Goal: Information Seeking & Learning: Learn about a topic

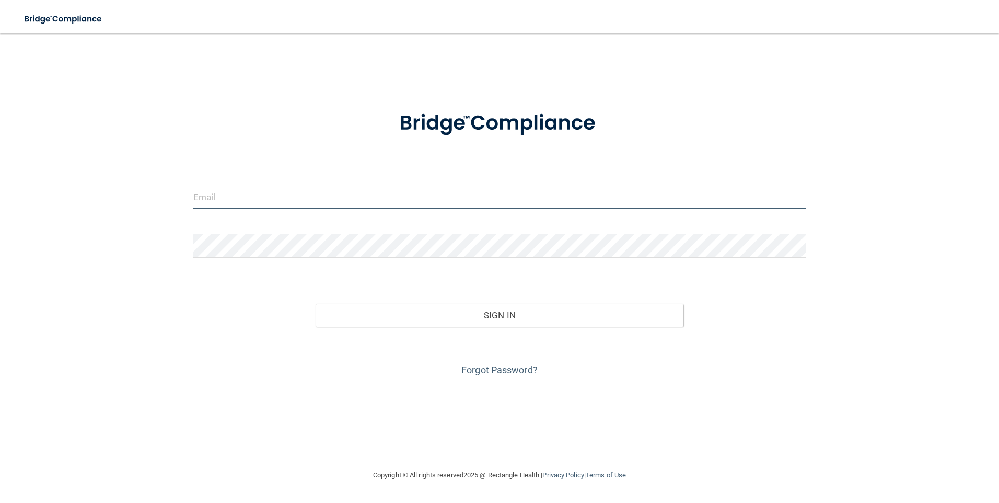
click at [326, 198] on input "email" at bounding box center [499, 197] width 613 height 24
type input "Bridgitt.Eaton@timberlanesmile.com"
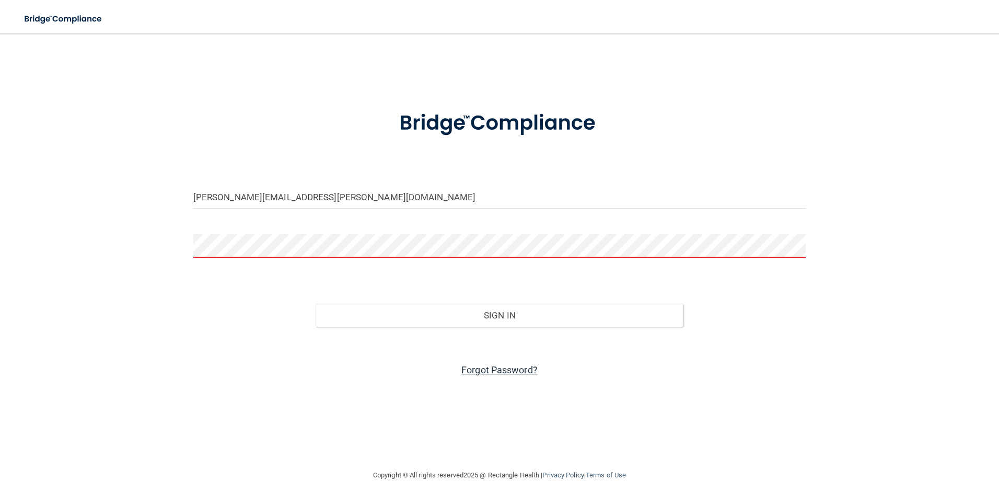
click at [495, 370] on link "Forgot Password?" at bounding box center [499, 369] width 76 height 11
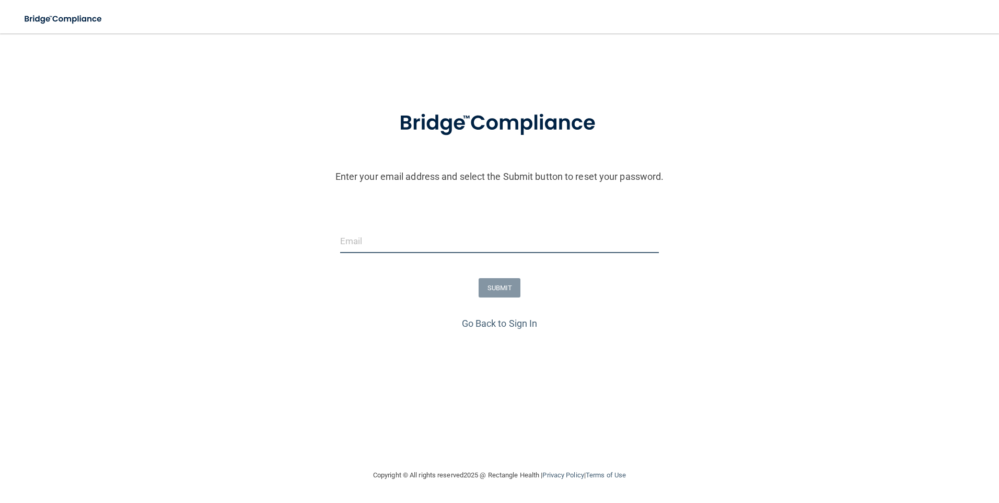
click at [423, 236] on input "email" at bounding box center [499, 241] width 319 height 24
type input "Bridgitt.Eaton@timberlanesmile.com"
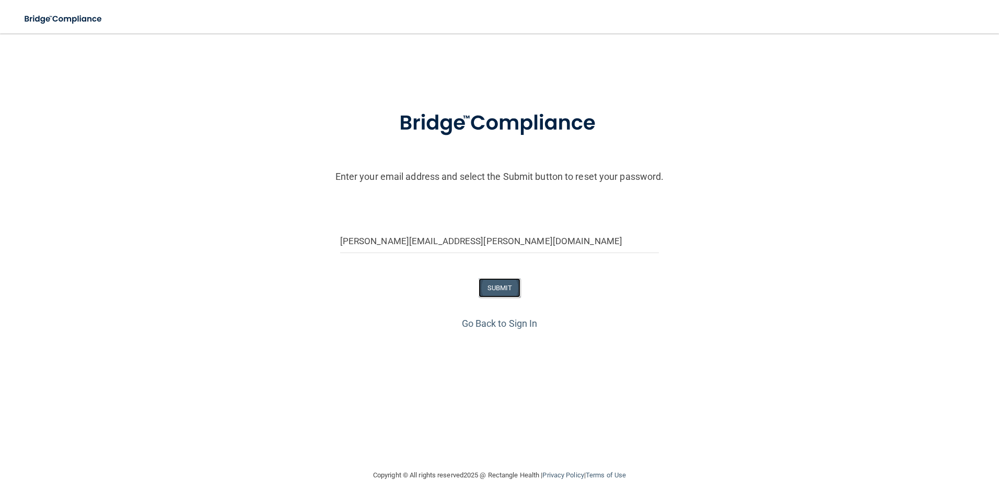
click at [507, 289] on button "SUBMIT" at bounding box center [500, 287] width 42 height 19
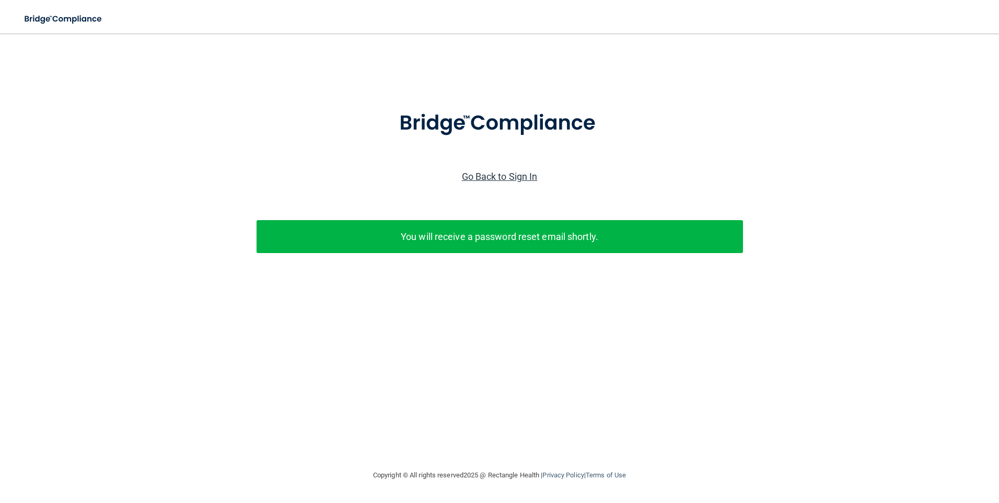
click at [513, 179] on link "Go Back to Sign In" at bounding box center [500, 176] width 76 height 11
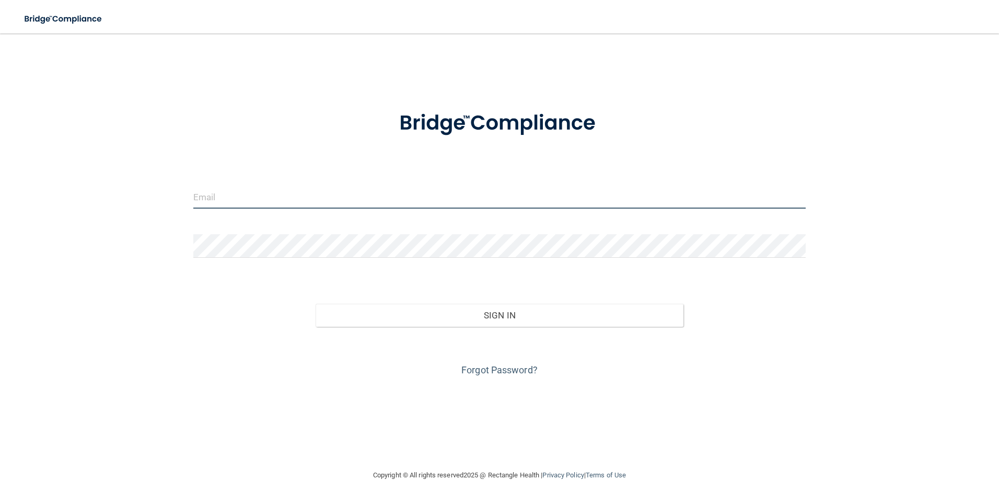
click at [422, 193] on input "email" at bounding box center [499, 197] width 613 height 24
type input "Bridgitt.Eaton@timberlanesmile.com"
click at [496, 370] on link "Forgot Password?" at bounding box center [499, 369] width 76 height 11
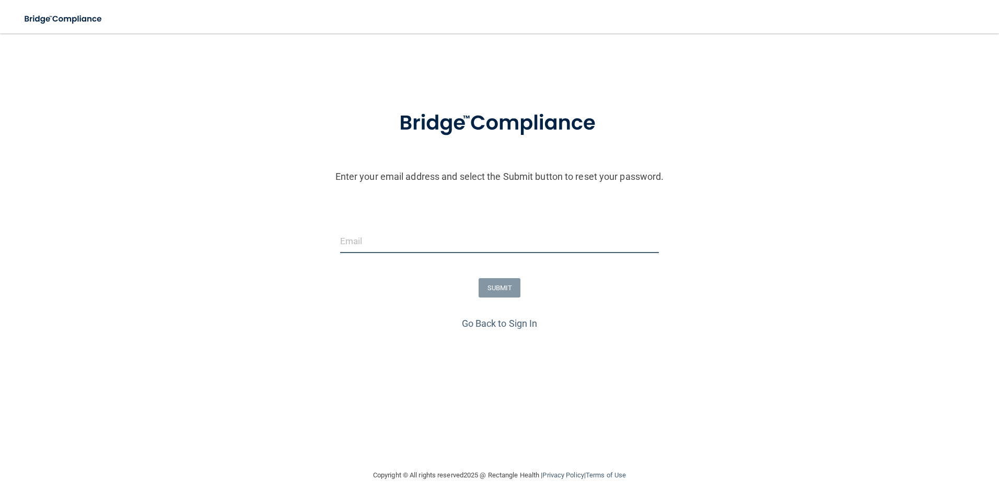
click at [456, 249] on input "email" at bounding box center [499, 241] width 319 height 24
type input "Bridgitt.Eaton@timberlanesmile.com"
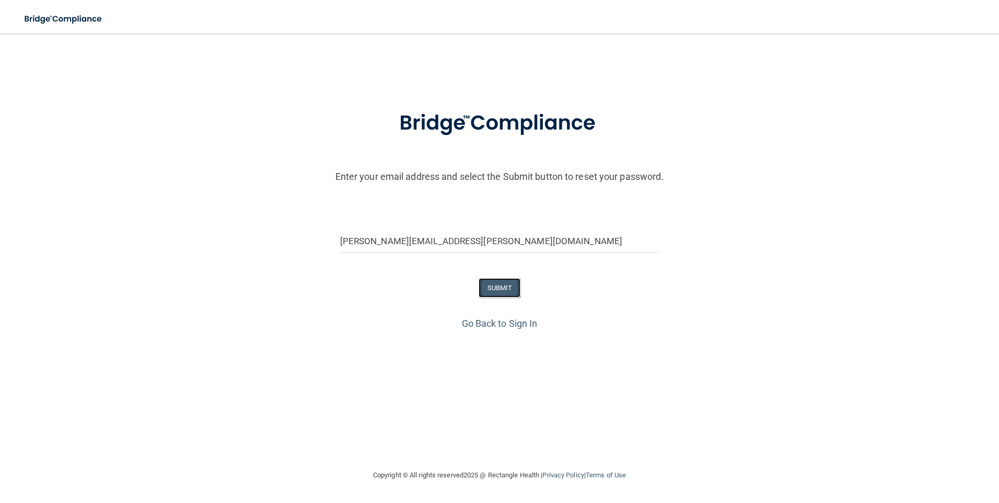
click at [495, 292] on button "SUBMIT" at bounding box center [500, 287] width 42 height 19
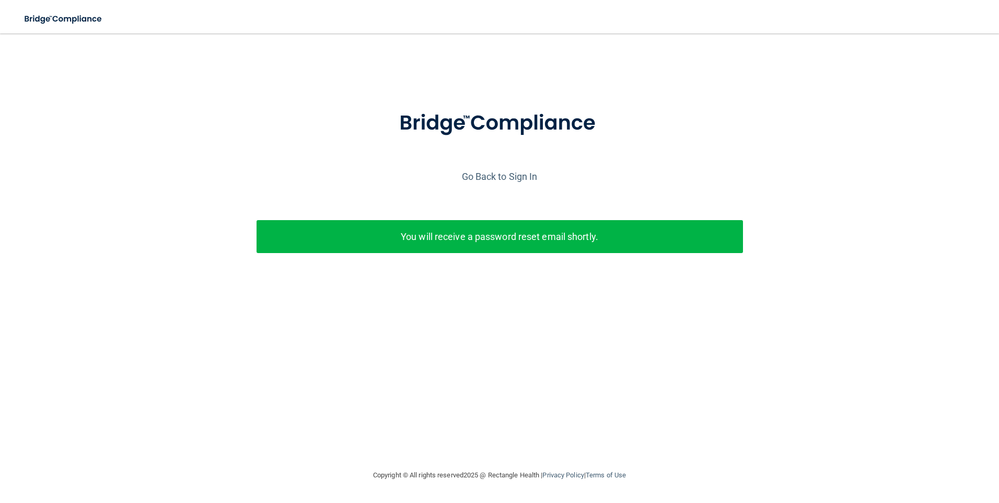
click at [561, 241] on p "You will receive a password reset email shortly." at bounding box center [499, 236] width 471 height 17
click at [526, 178] on link "Go Back to Sign In" at bounding box center [500, 176] width 76 height 11
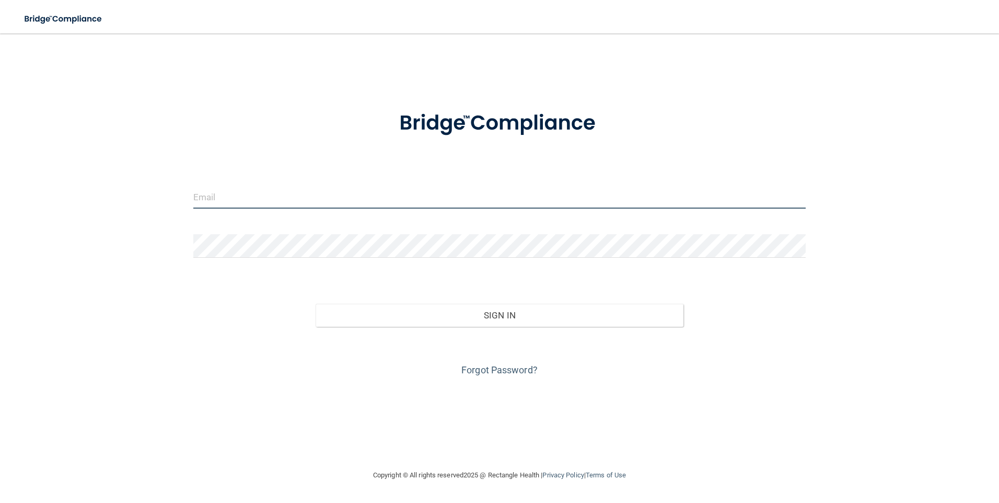
click at [318, 193] on input "email" at bounding box center [499, 197] width 613 height 24
type input "Bridgitt.Eaton@timberlanesmile.com"
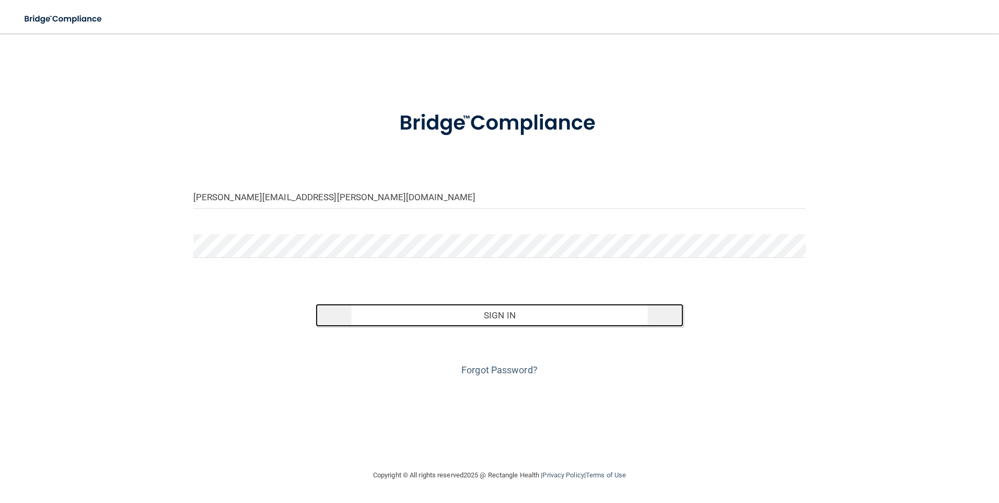
click at [453, 310] on button "Sign In" at bounding box center [500, 315] width 368 height 23
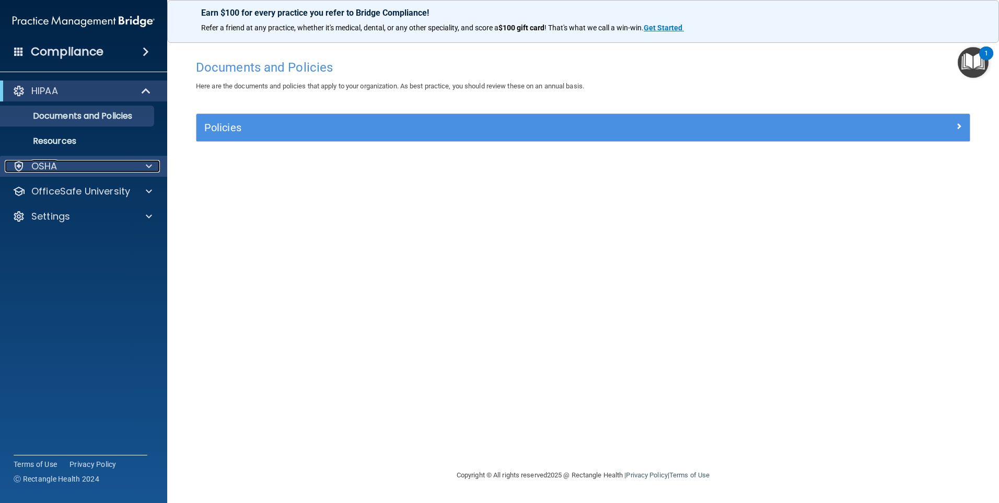
click at [153, 164] on div at bounding box center [147, 166] width 26 height 13
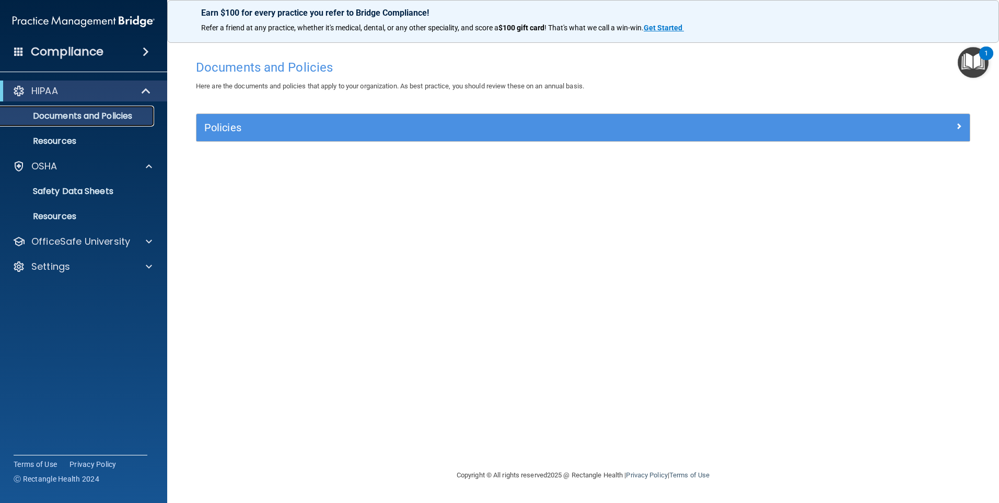
click at [122, 113] on p "Documents and Policies" at bounding box center [78, 116] width 143 height 10
click at [87, 118] on p "Documents and Policies" at bounding box center [78, 116] width 143 height 10
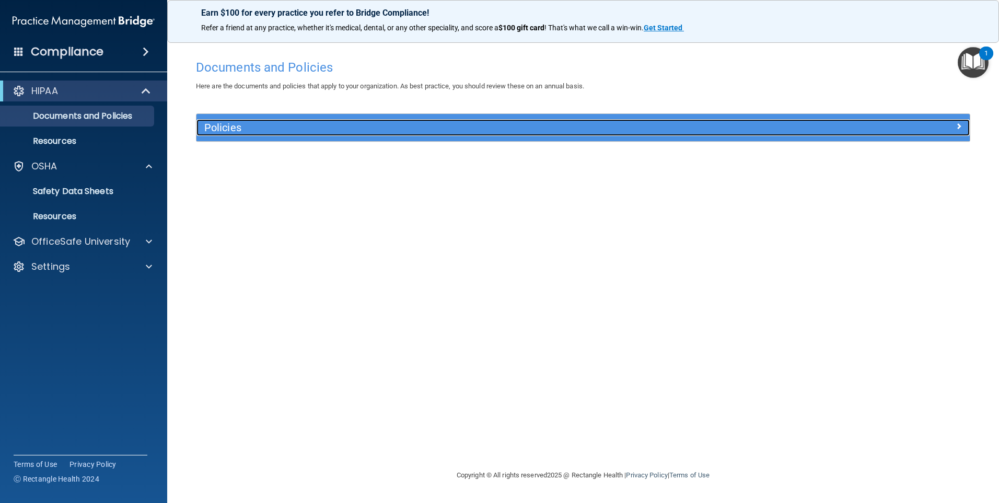
click at [734, 126] on h5 "Policies" at bounding box center [486, 127] width 564 height 11
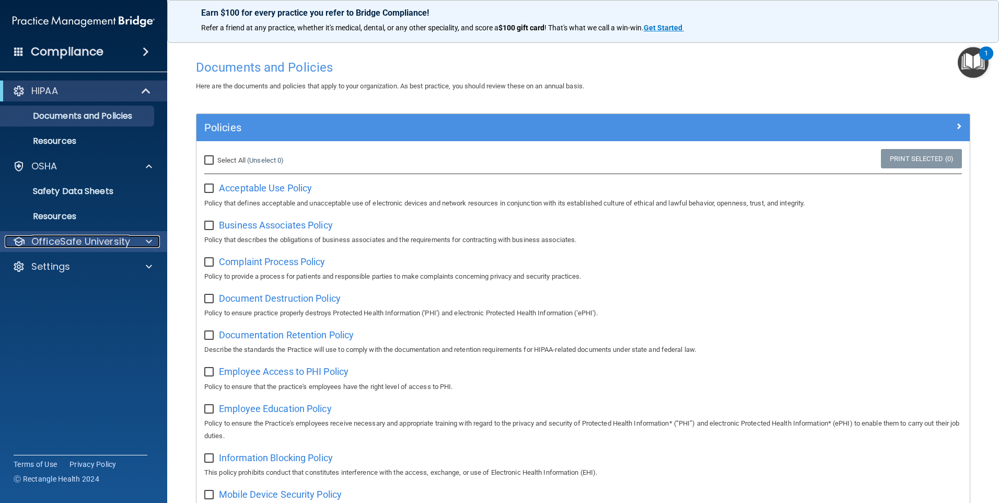
click at [117, 237] on p "OfficeSafe University" at bounding box center [80, 241] width 99 height 13
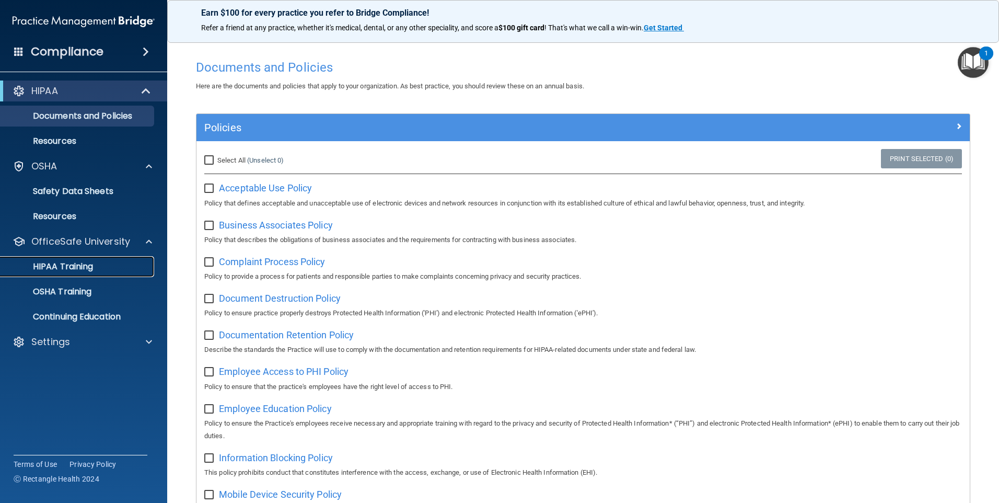
click at [109, 271] on div "HIPAA Training" at bounding box center [78, 266] width 143 height 10
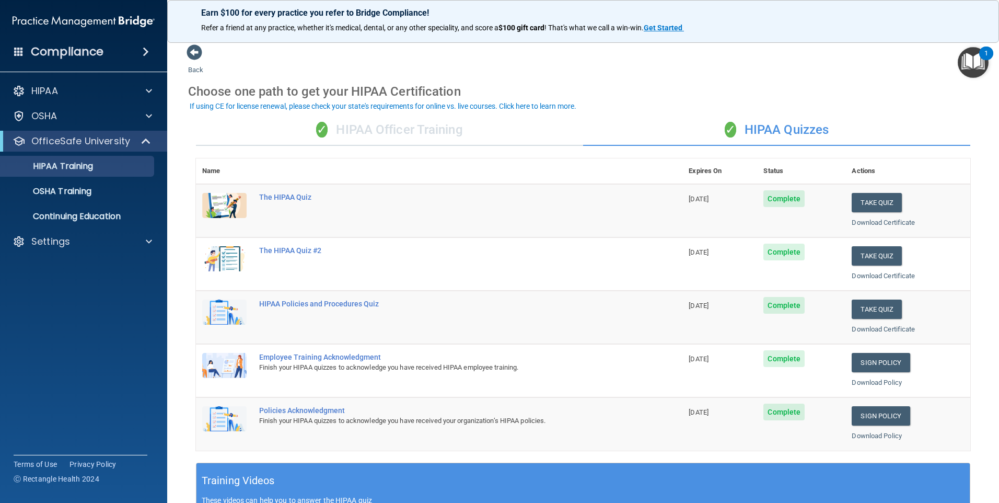
click at [349, 126] on div "✓ HIPAA Officer Training" at bounding box center [389, 129] width 387 height 31
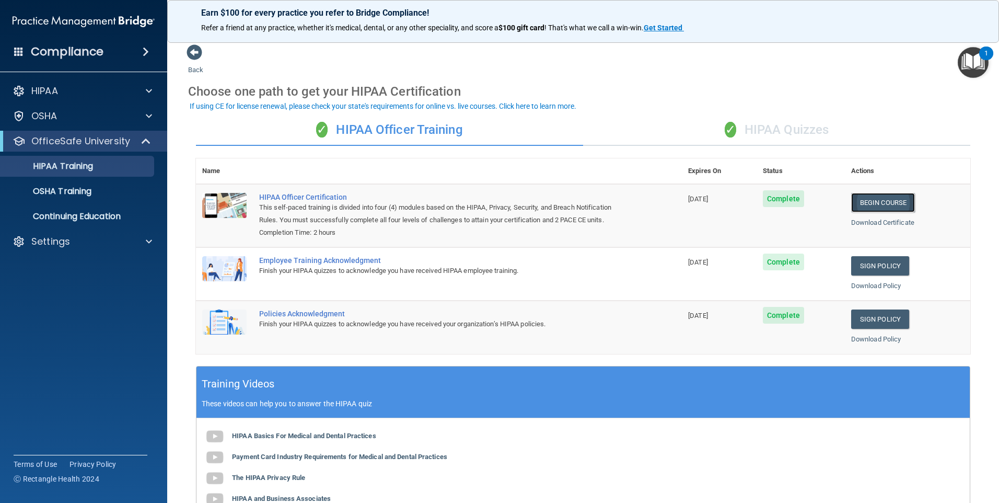
click at [891, 201] on link "Begin Course" at bounding box center [883, 202] width 64 height 19
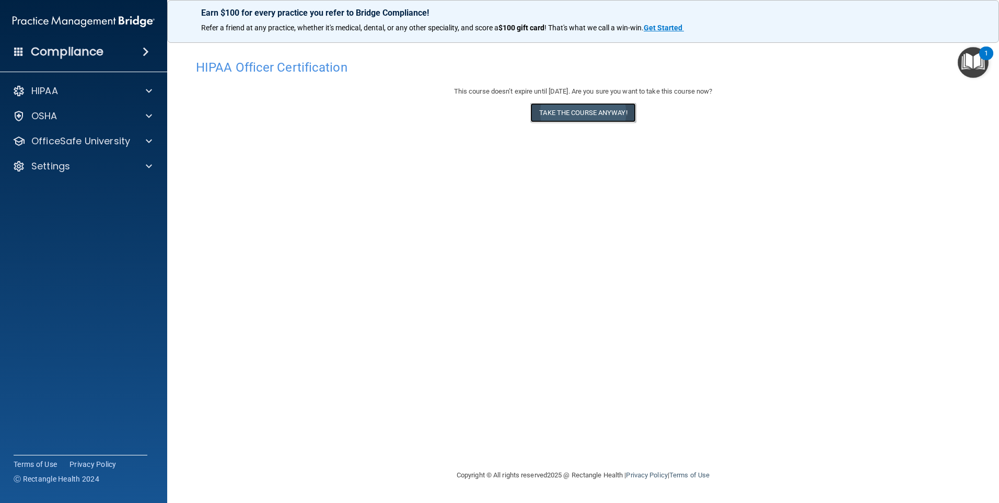
click at [593, 118] on button "Take the course anyway!" at bounding box center [582, 112] width 105 height 19
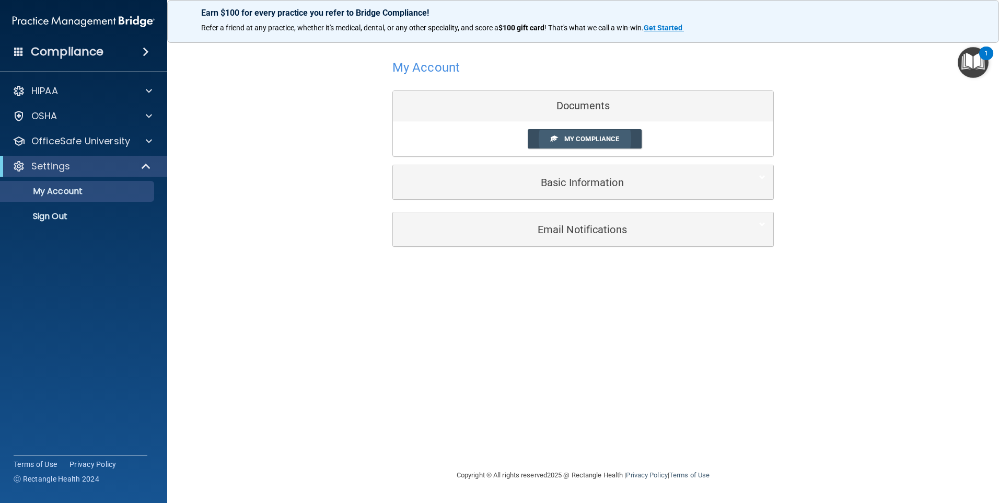
click at [593, 137] on span "My Compliance" at bounding box center [591, 139] width 55 height 8
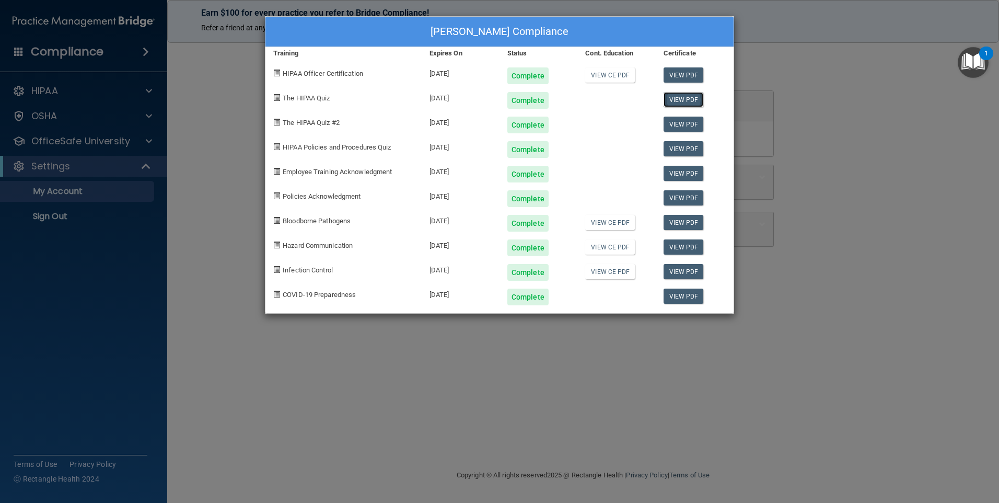
click at [676, 98] on link "View PDF" at bounding box center [684, 99] width 40 height 15
click at [674, 100] on link "View PDF" at bounding box center [684, 99] width 40 height 15
click at [794, 94] on div "Bridgitt Northrup Eaton's Compliance Training Expires On Status Cont. Education…" at bounding box center [499, 251] width 999 height 503
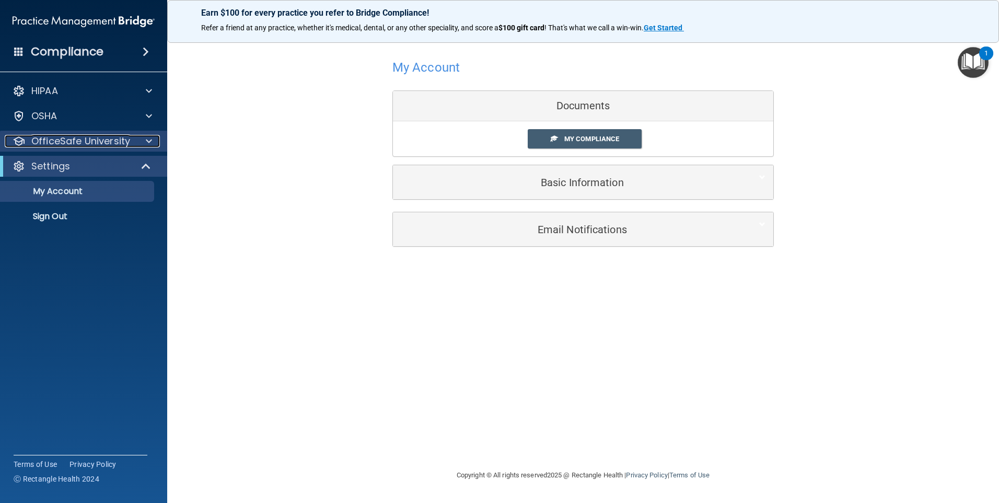
click at [64, 140] on p "OfficeSafe University" at bounding box center [80, 141] width 99 height 13
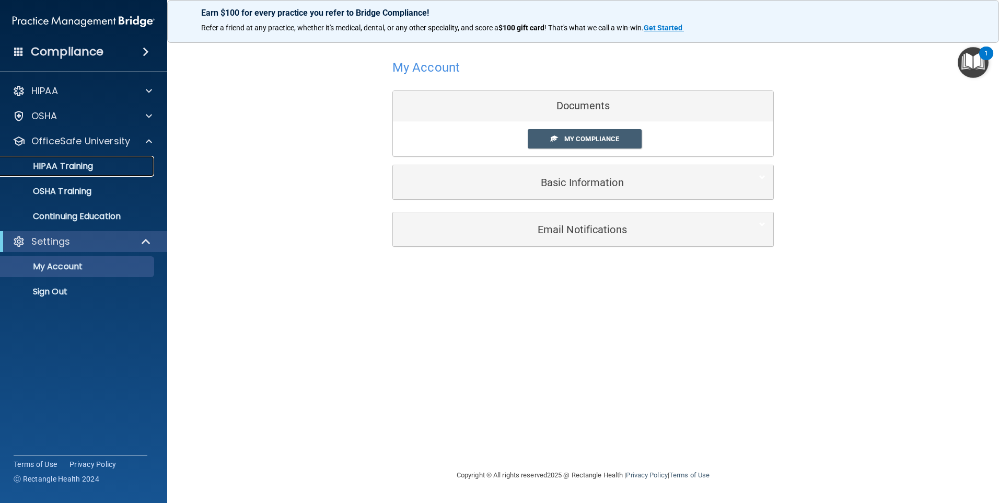
click at [73, 169] on p "HIPAA Training" at bounding box center [50, 166] width 86 height 10
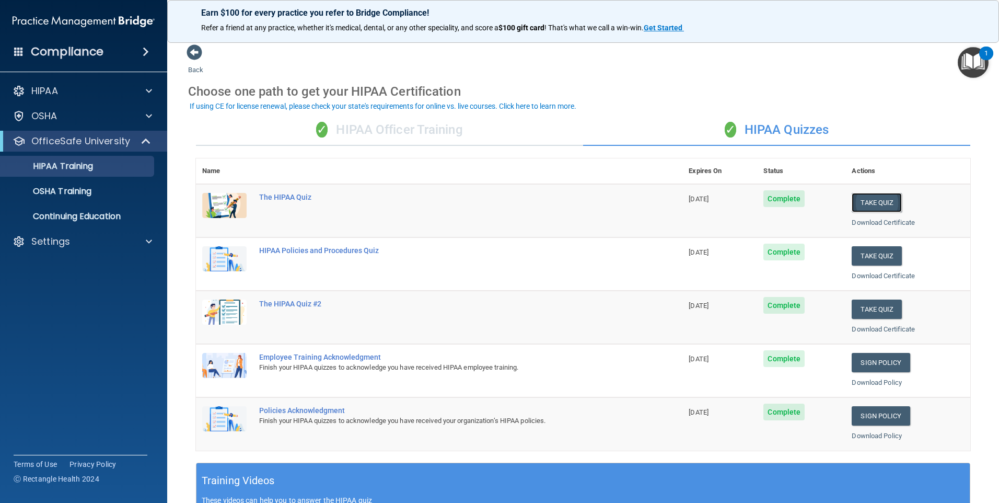
click at [872, 205] on button "Take Quiz" at bounding box center [877, 202] width 50 height 19
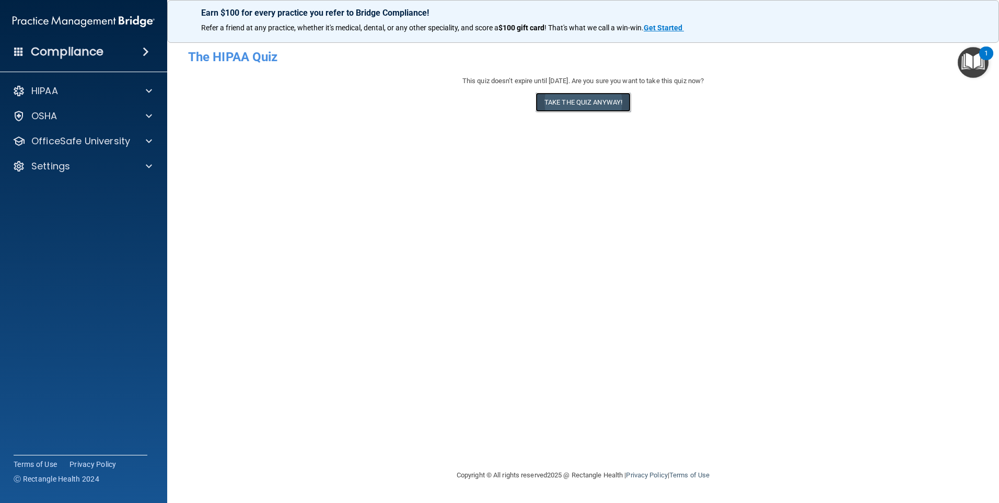
click at [559, 99] on button "Take the quiz anyway!" at bounding box center [583, 102] width 95 height 19
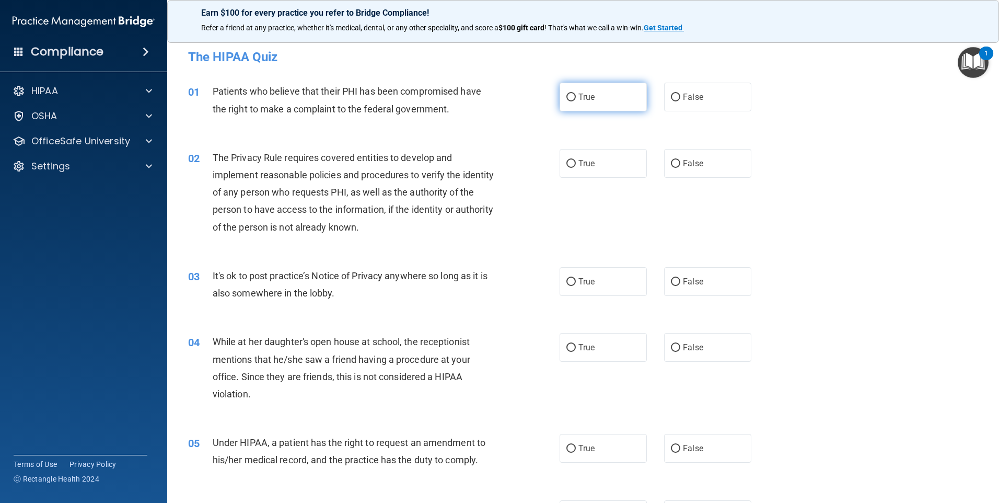
click at [570, 99] on input "True" at bounding box center [571, 98] width 9 height 8
radio input "true"
click at [569, 165] on input "True" at bounding box center [571, 164] width 9 height 8
radio input "true"
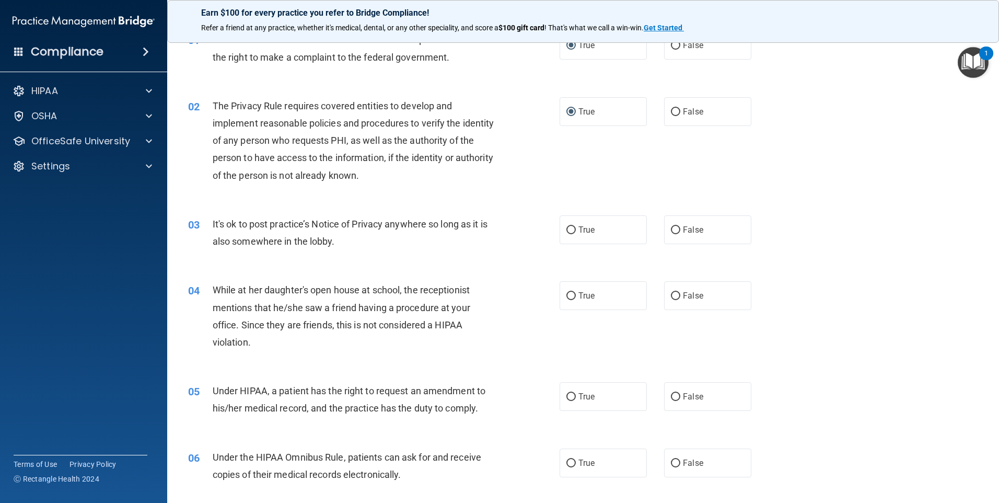
scroll to position [52, 0]
click at [672, 232] on input "False" at bounding box center [675, 230] width 9 height 8
radio input "true"
click at [671, 292] on input "False" at bounding box center [675, 296] width 9 height 8
radio input "true"
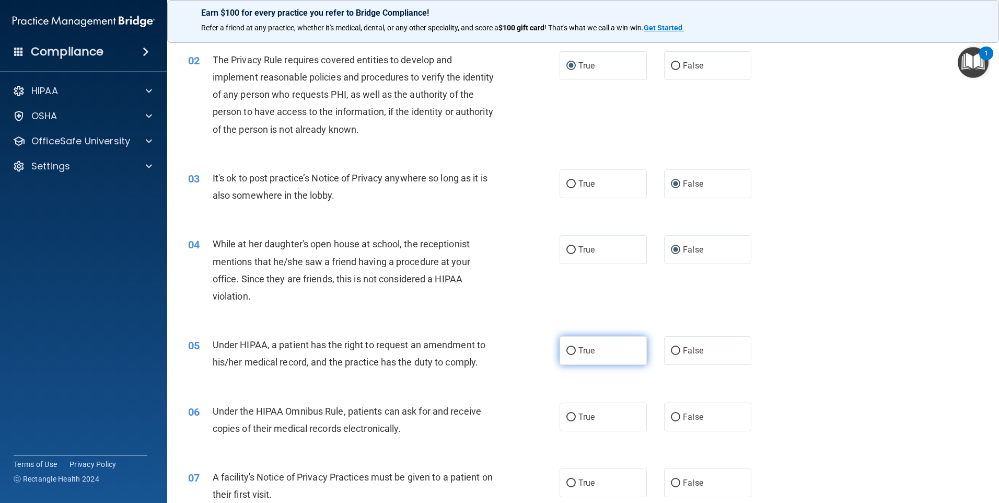
scroll to position [105, 0]
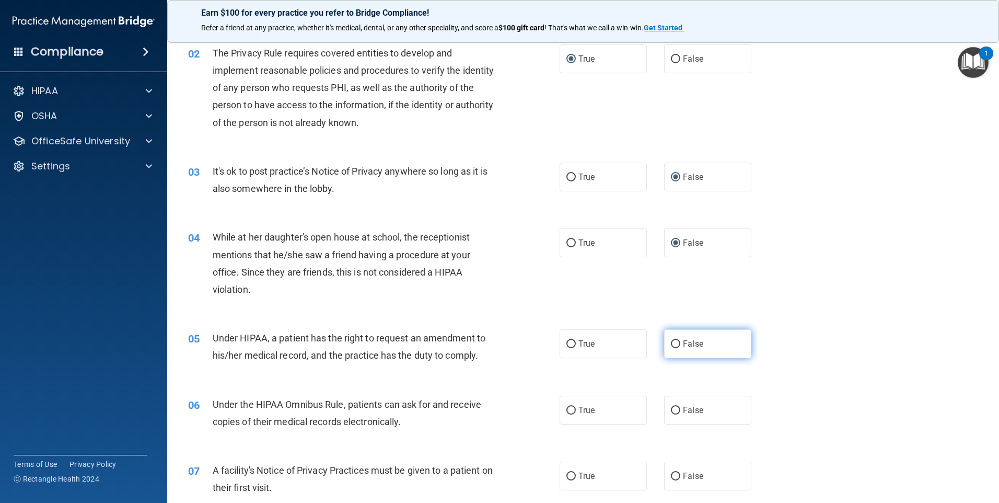
click at [671, 343] on input "False" at bounding box center [675, 344] width 9 height 8
radio input "true"
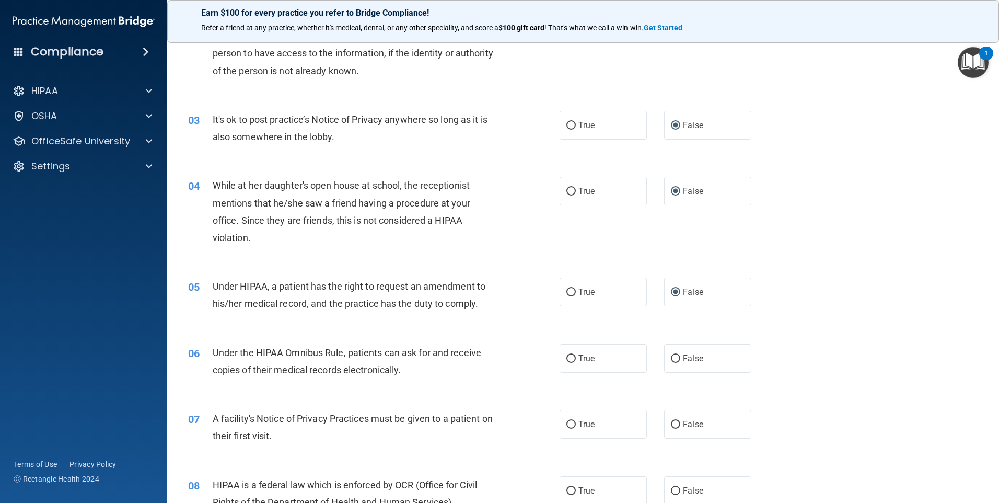
scroll to position [157, 0]
click at [572, 356] on label "True" at bounding box center [603, 357] width 87 height 29
click at [572, 356] on input "True" at bounding box center [571, 358] width 9 height 8
radio input "true"
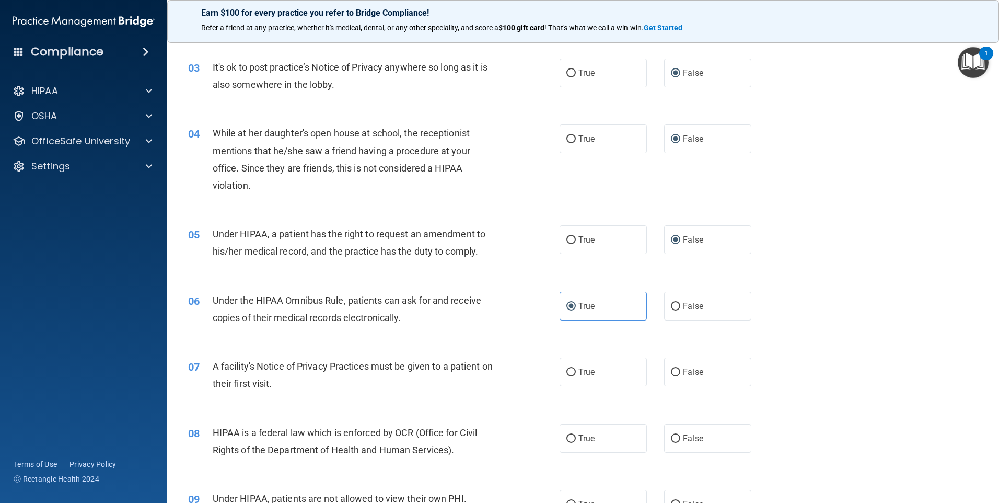
scroll to position [209, 0]
click at [569, 376] on input "True" at bounding box center [571, 372] width 9 height 8
radio input "true"
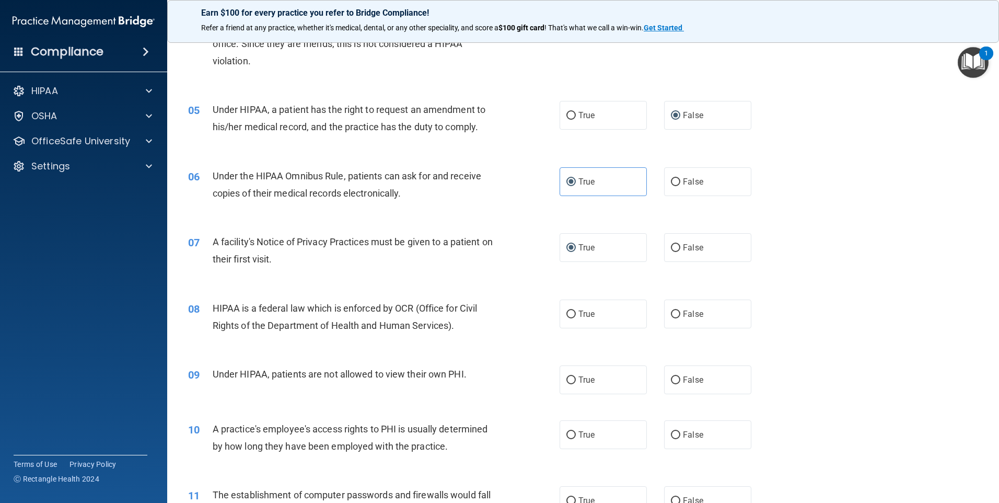
scroll to position [366, 0]
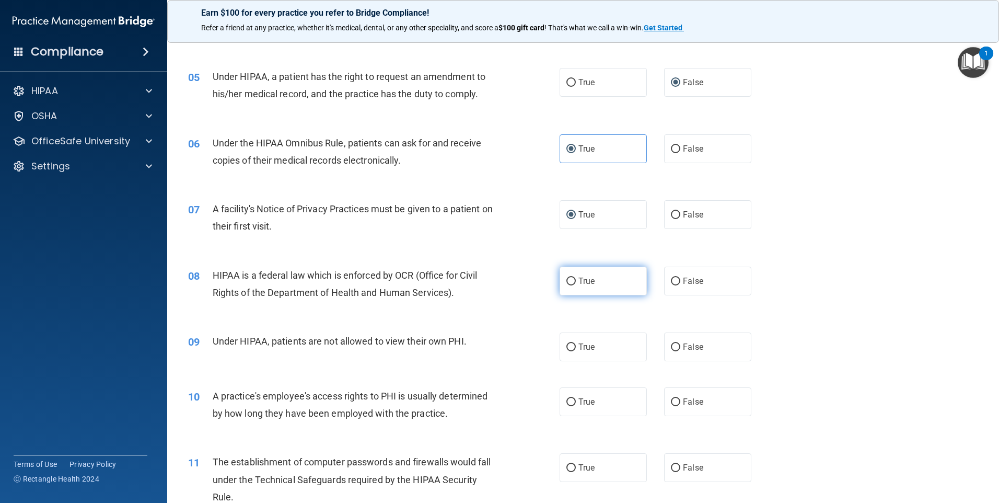
click at [567, 278] on input "True" at bounding box center [571, 282] width 9 height 8
radio input "true"
click at [674, 342] on label "False" at bounding box center [707, 346] width 87 height 29
click at [674, 343] on input "False" at bounding box center [675, 347] width 9 height 8
radio input "true"
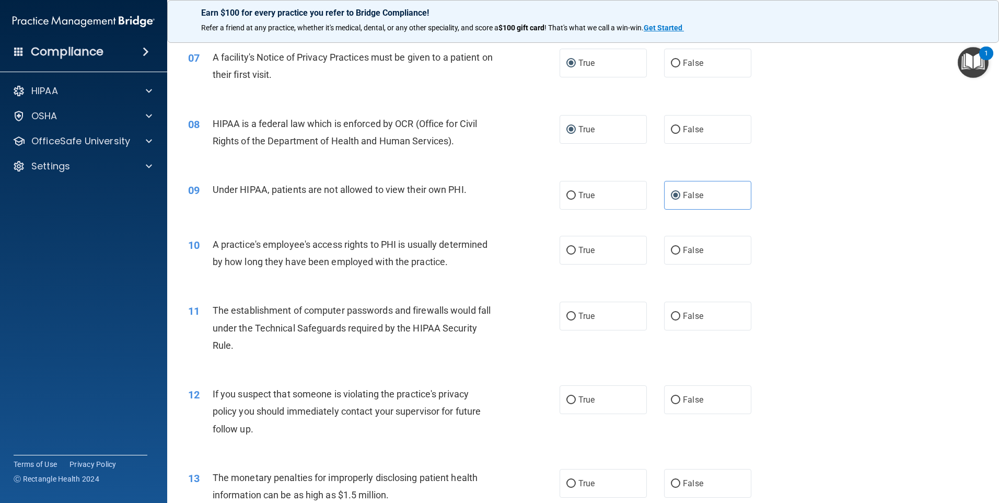
scroll to position [575, 0]
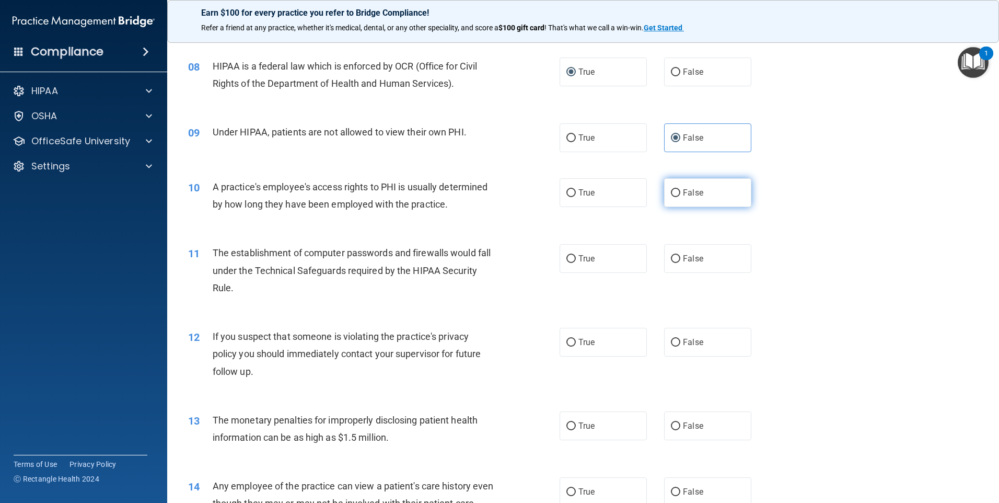
click at [671, 189] on input "False" at bounding box center [675, 193] width 9 height 8
radio input "true"
click at [568, 256] on input "True" at bounding box center [571, 259] width 9 height 8
radio input "true"
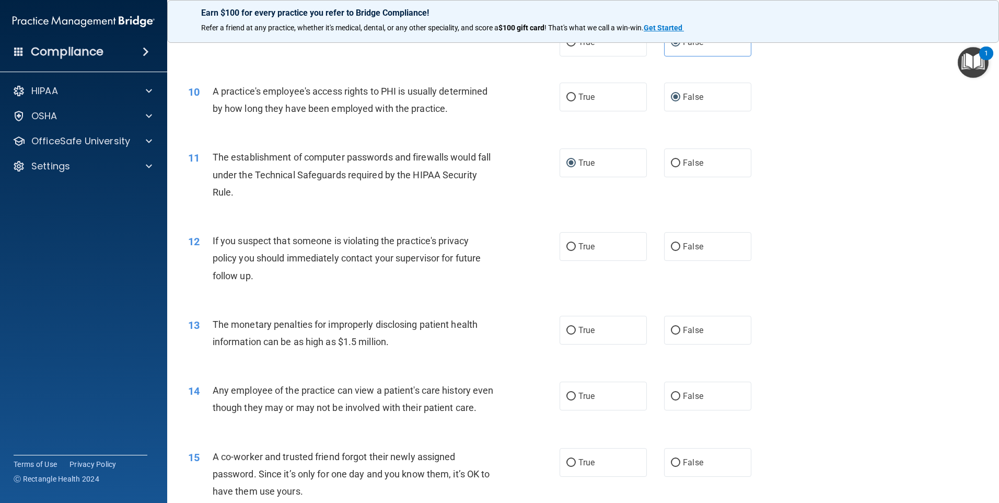
scroll to position [679, 0]
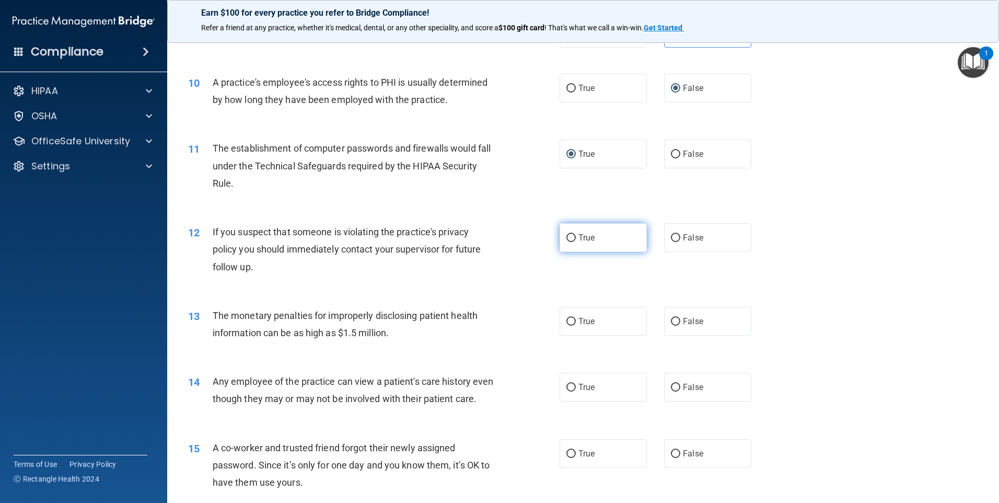
click at [567, 238] on input "True" at bounding box center [571, 238] width 9 height 8
radio input "true"
click at [567, 322] on input "True" at bounding box center [571, 322] width 9 height 8
radio input "true"
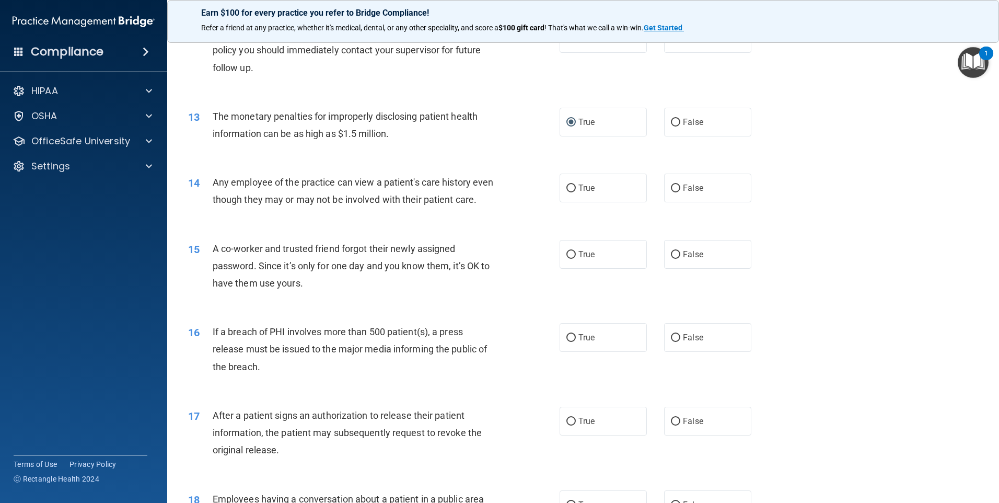
scroll to position [888, 0]
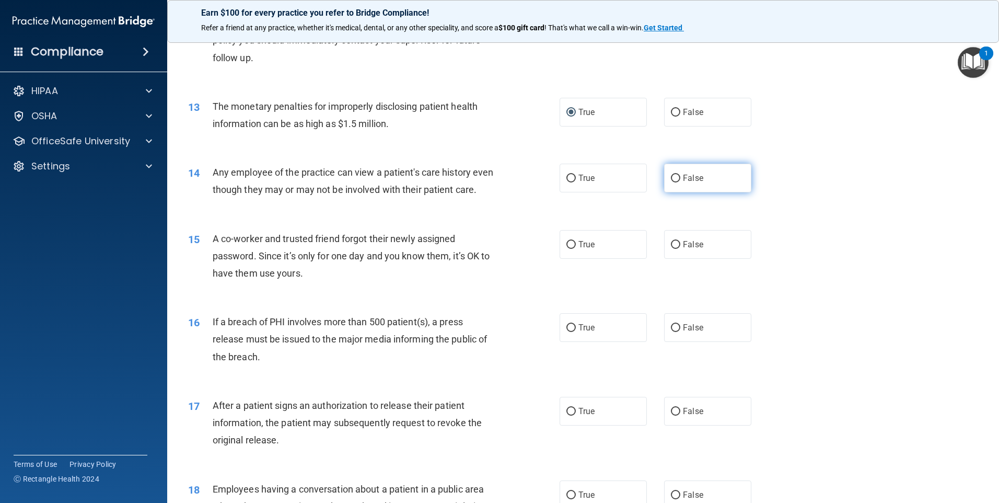
click at [671, 175] on input "False" at bounding box center [675, 179] width 9 height 8
radio input "true"
click at [673, 249] on input "False" at bounding box center [675, 245] width 9 height 8
radio input "true"
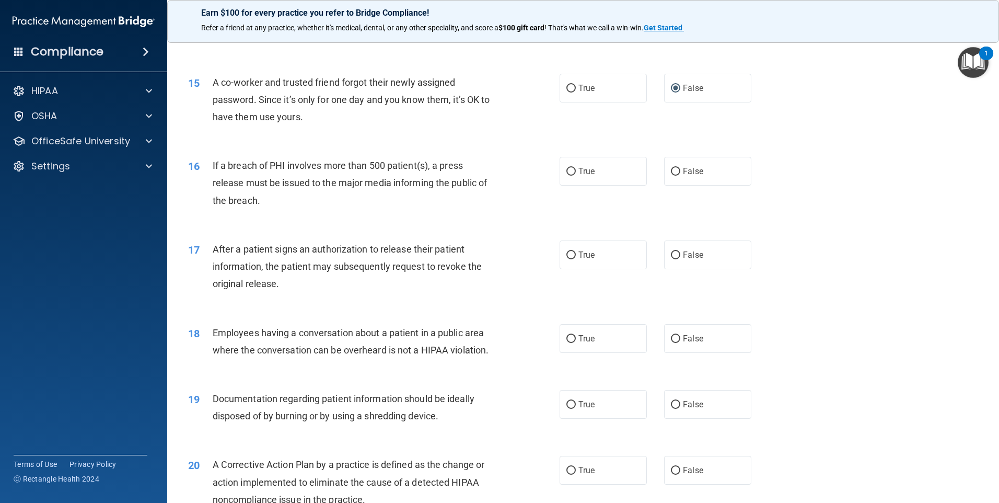
scroll to position [1045, 0]
click at [674, 175] on input "False" at bounding box center [675, 171] width 9 height 8
radio input "true"
click at [567, 259] on input "True" at bounding box center [571, 255] width 9 height 8
radio input "true"
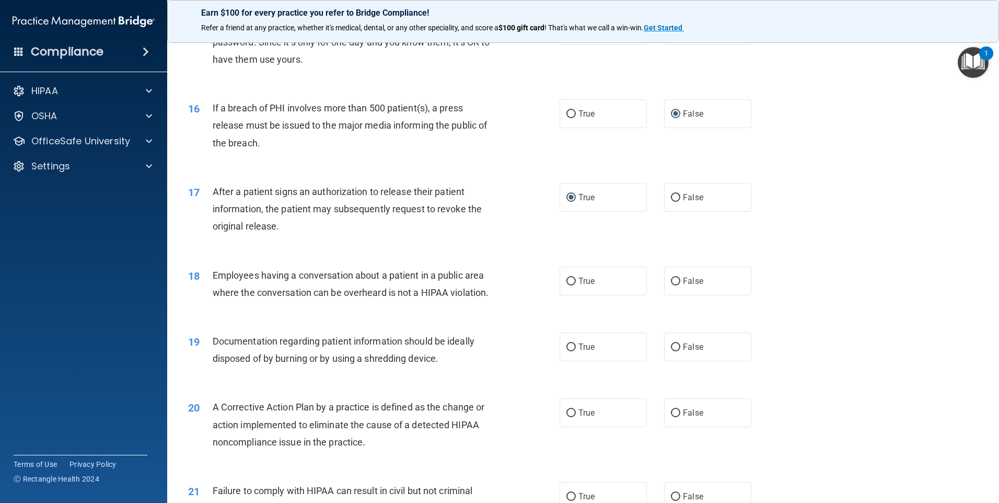
scroll to position [1150, 0]
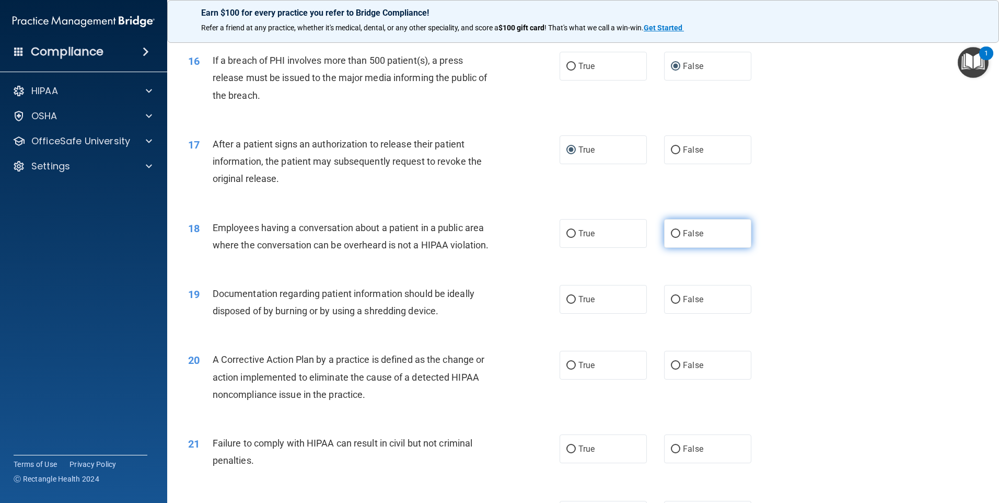
click at [674, 246] on label "False" at bounding box center [707, 233] width 87 height 29
click at [674, 238] on input "False" at bounding box center [675, 234] width 9 height 8
radio input "true"
click at [568, 304] on input "True" at bounding box center [571, 300] width 9 height 8
radio input "true"
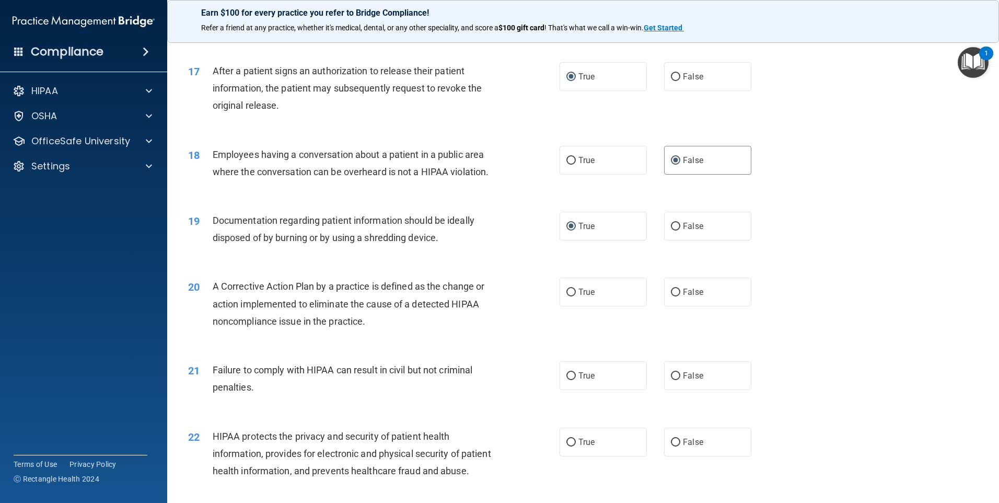
scroll to position [1254, 0]
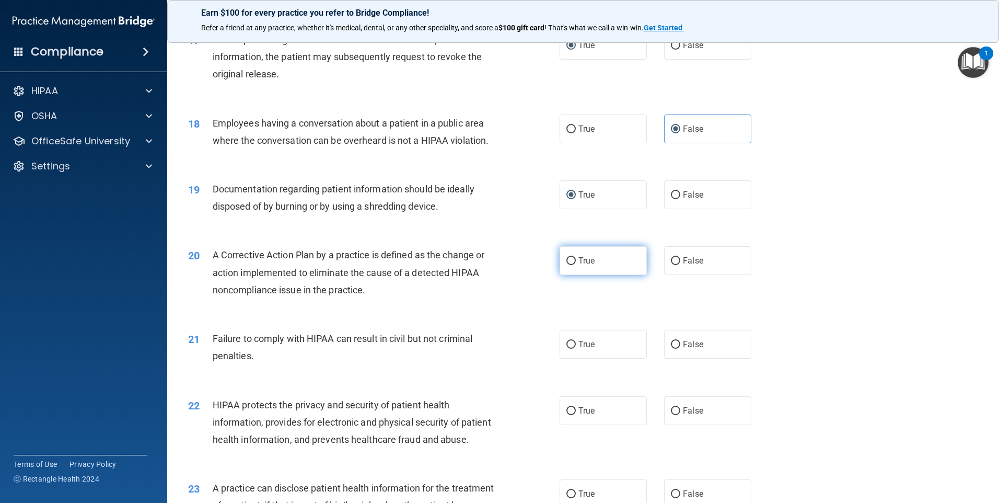
click at [567, 265] on input "True" at bounding box center [571, 261] width 9 height 8
radio input "true"
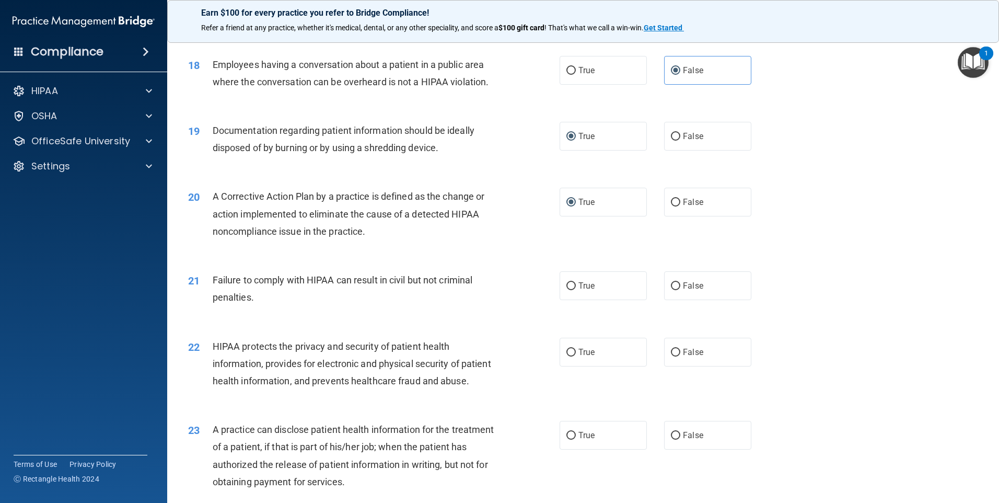
scroll to position [1359, 0]
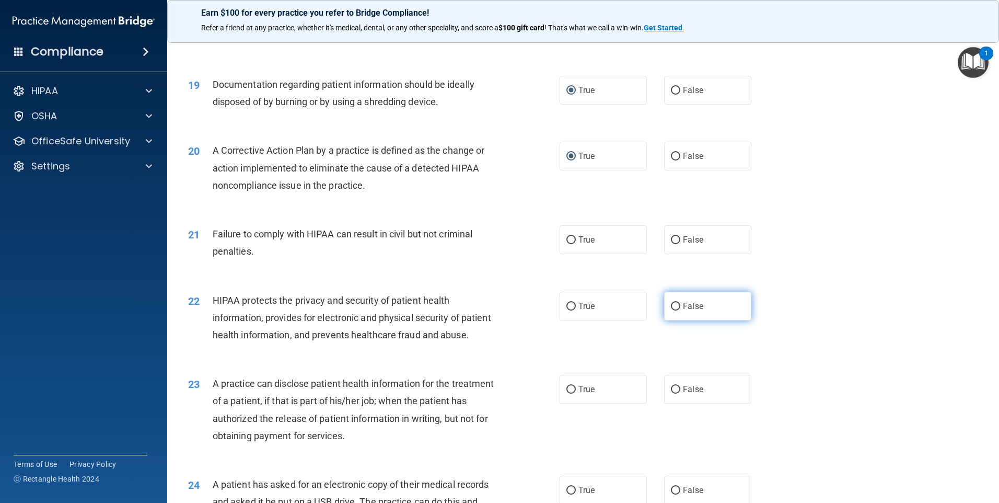
click at [671, 310] on input "False" at bounding box center [675, 307] width 9 height 8
radio input "true"
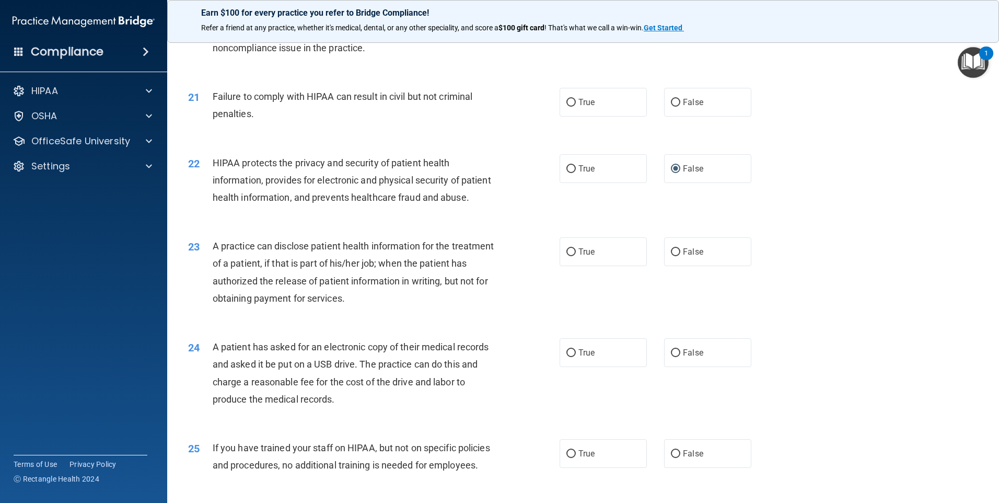
scroll to position [1568, 0]
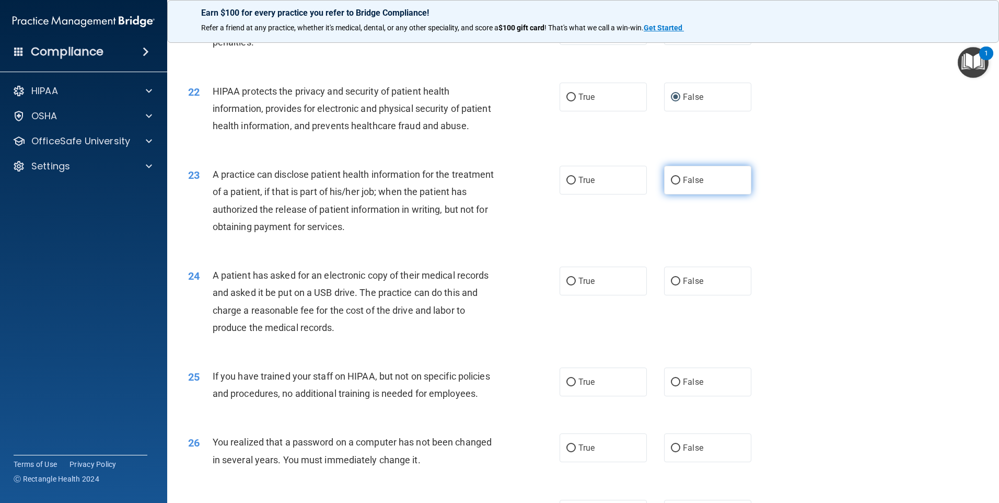
click at [674, 194] on label "False" at bounding box center [707, 180] width 87 height 29
click at [674, 184] on input "False" at bounding box center [675, 181] width 9 height 8
radio input "true"
click at [568, 285] on input "True" at bounding box center [571, 282] width 9 height 8
radio input "true"
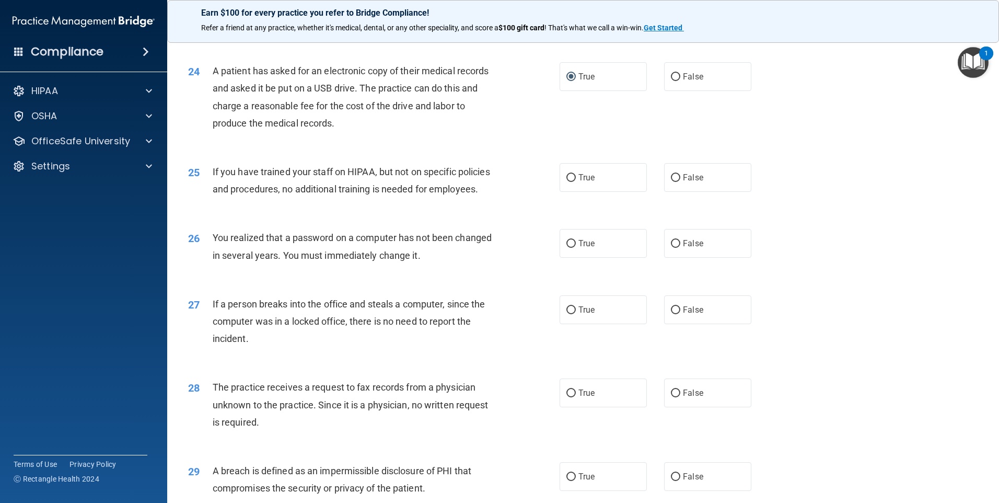
scroll to position [1777, 0]
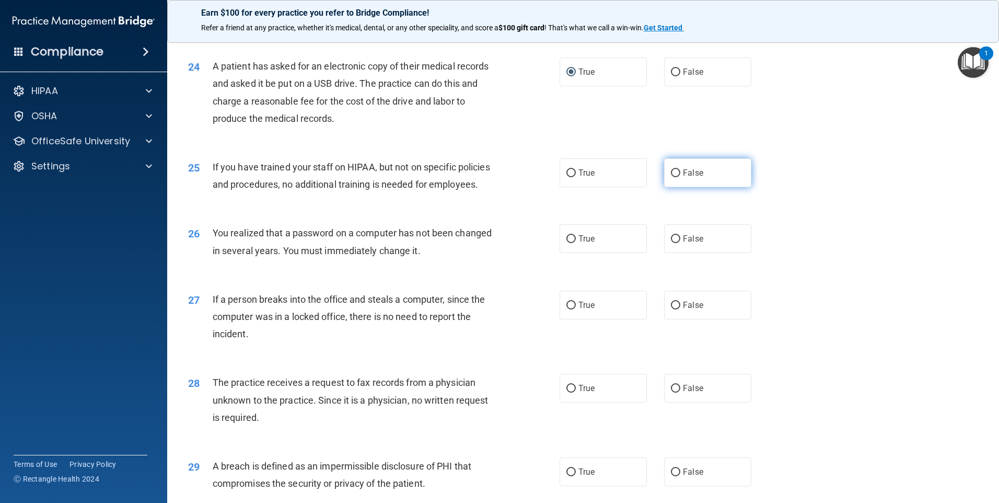
click at [672, 177] on input "False" at bounding box center [675, 173] width 9 height 8
radio input "true"
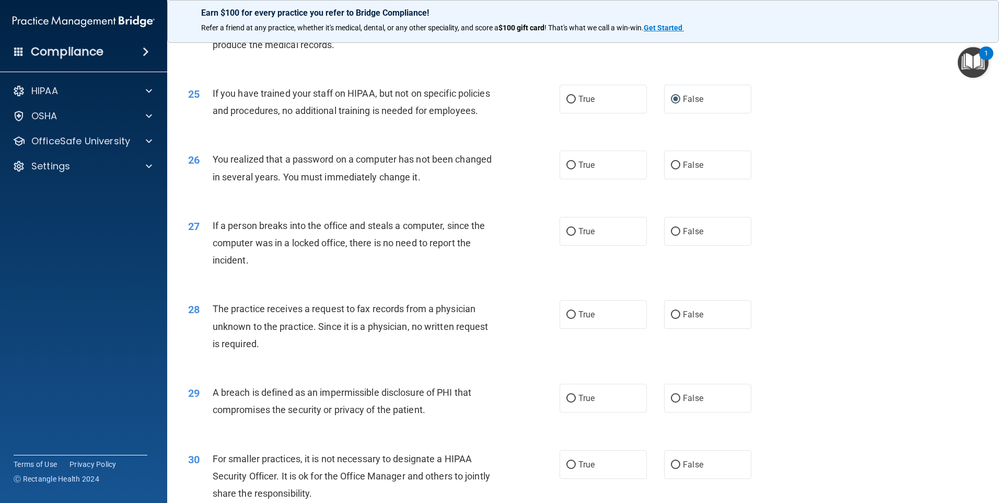
scroll to position [1882, 0]
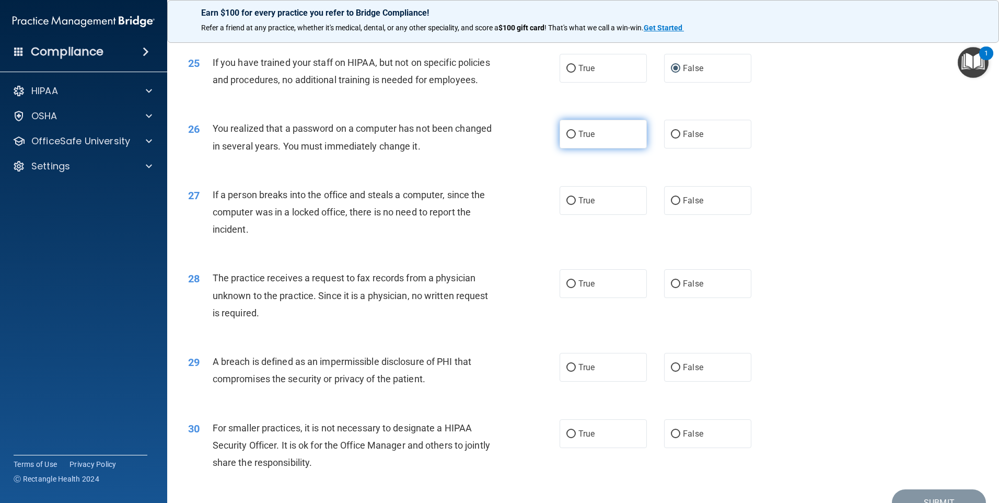
click at [571, 139] on input "True" at bounding box center [571, 135] width 9 height 8
radio input "true"
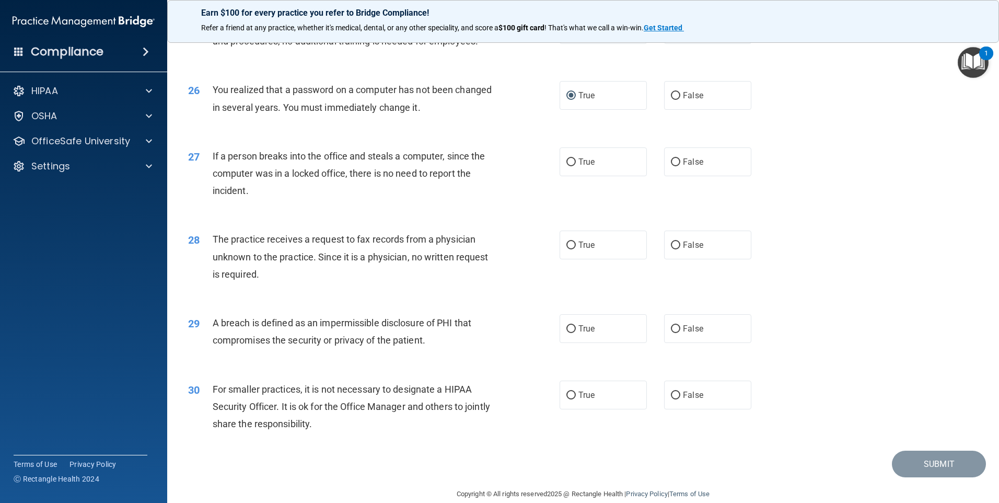
scroll to position [1986, 0]
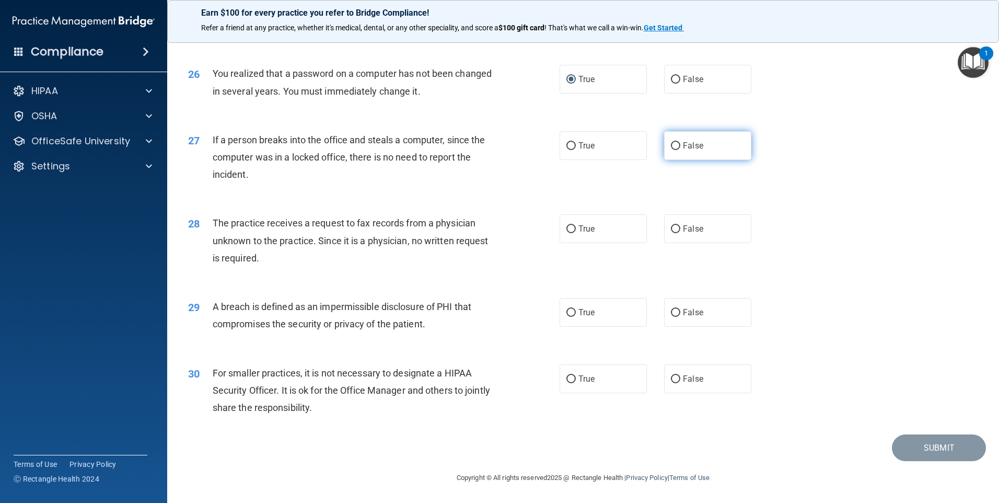
click at [671, 149] on input "False" at bounding box center [675, 146] width 9 height 8
radio input "true"
click at [671, 228] on input "False" at bounding box center [675, 229] width 9 height 8
radio input "true"
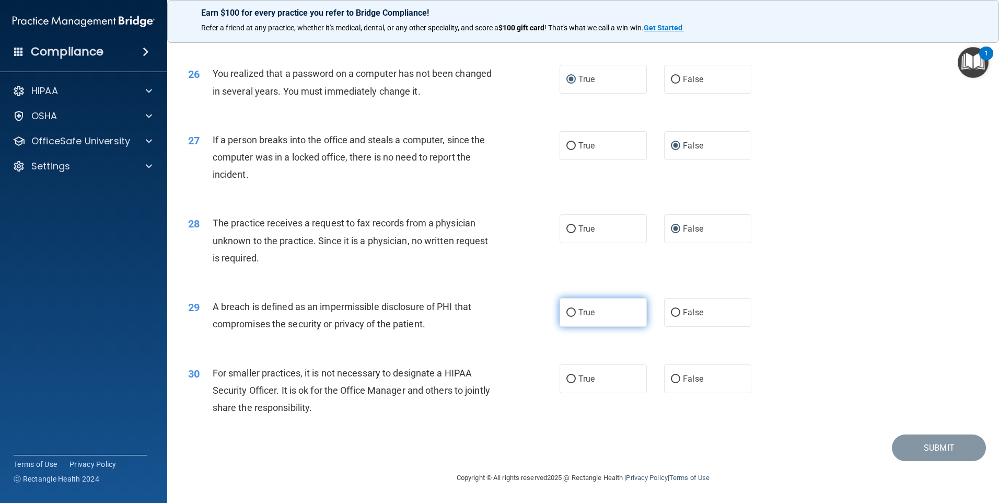
click at [569, 311] on input "True" at bounding box center [571, 313] width 9 height 8
radio input "true"
click at [671, 382] on input "False" at bounding box center [675, 379] width 9 height 8
radio input "true"
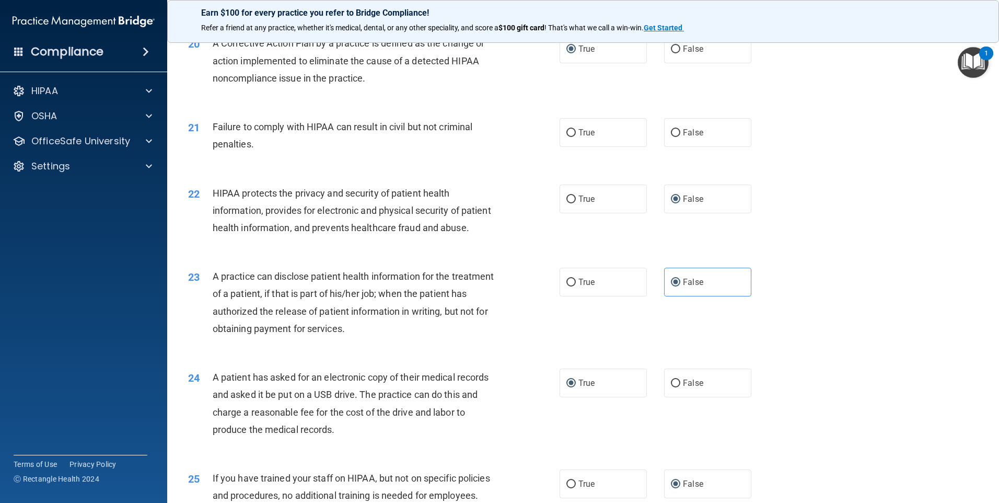
scroll to position [1466, 0]
click at [672, 137] on input "False" at bounding box center [675, 133] width 9 height 8
radio input "true"
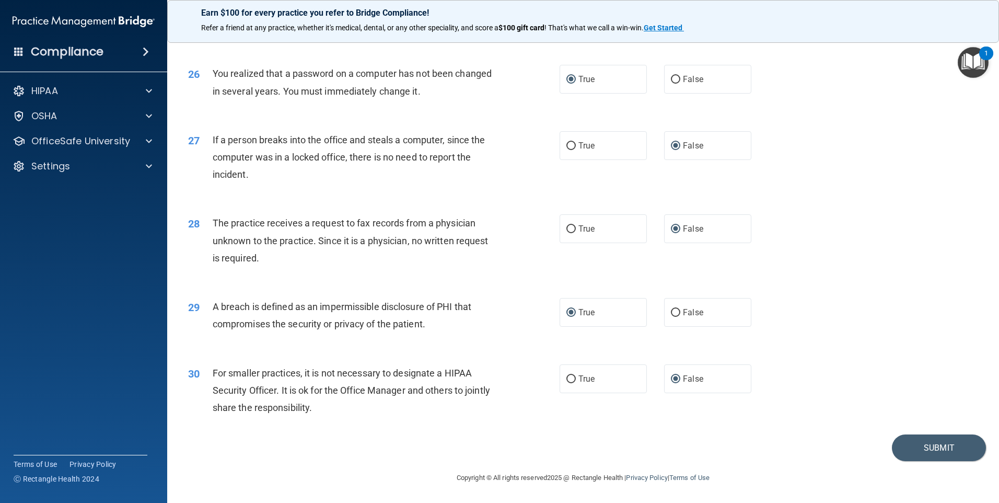
scroll to position [1989, 0]
click at [906, 448] on button "Submit" at bounding box center [939, 447] width 94 height 27
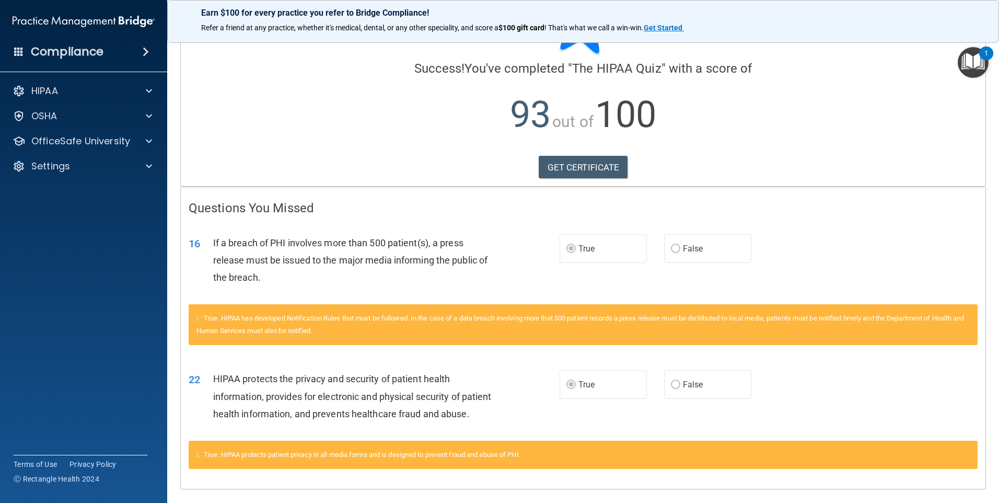
scroll to position [105, 0]
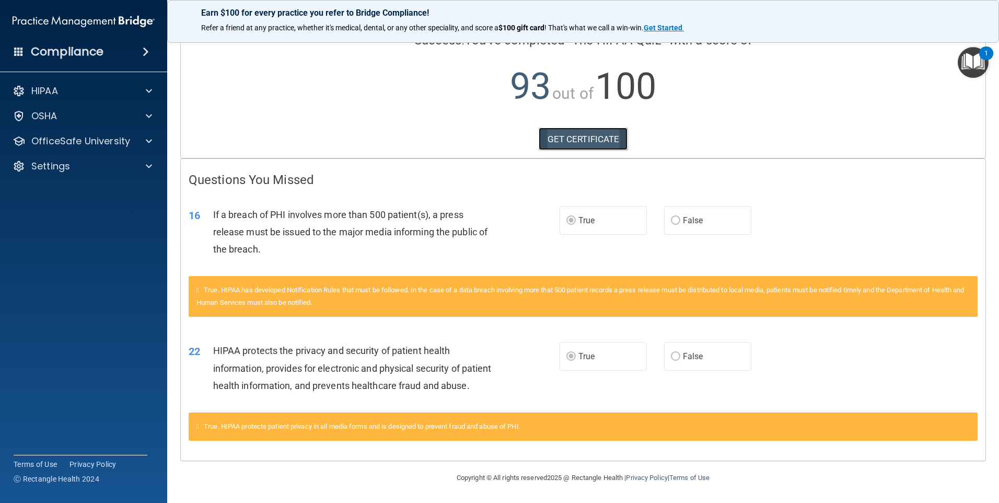
click at [607, 128] on link "GET CERTIFICATE" at bounding box center [583, 139] width 89 height 23
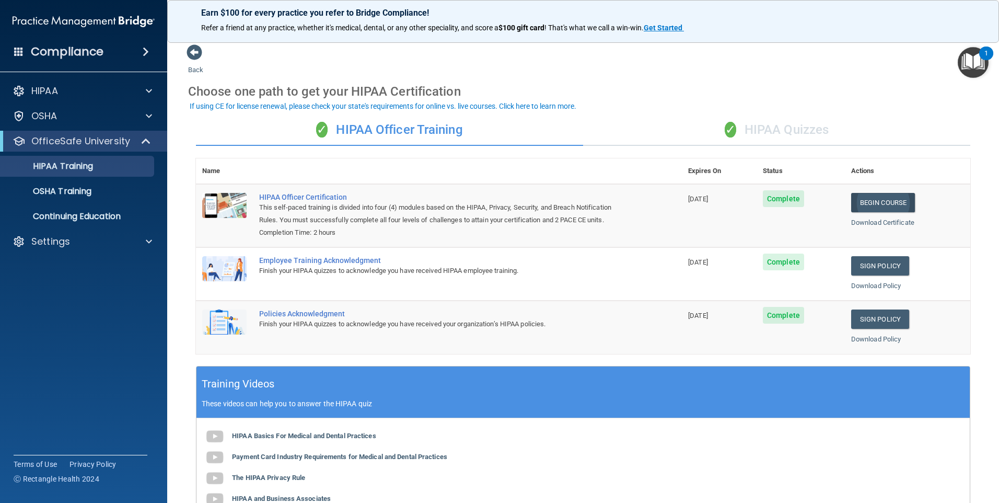
click at [880, 198] on link "Begin Course" at bounding box center [883, 202] width 64 height 19
click at [869, 265] on link "Sign Policy" at bounding box center [880, 265] width 58 height 19
click at [876, 320] on link "Sign Policy" at bounding box center [880, 318] width 58 height 19
click at [111, 142] on p "OfficeSafe University" at bounding box center [80, 141] width 99 height 13
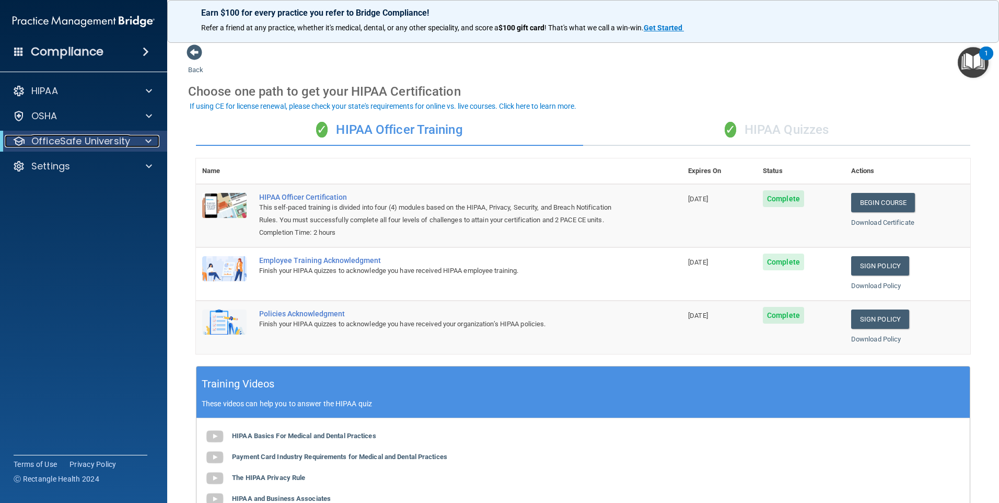
click at [111, 142] on p "OfficeSafe University" at bounding box center [80, 141] width 99 height 13
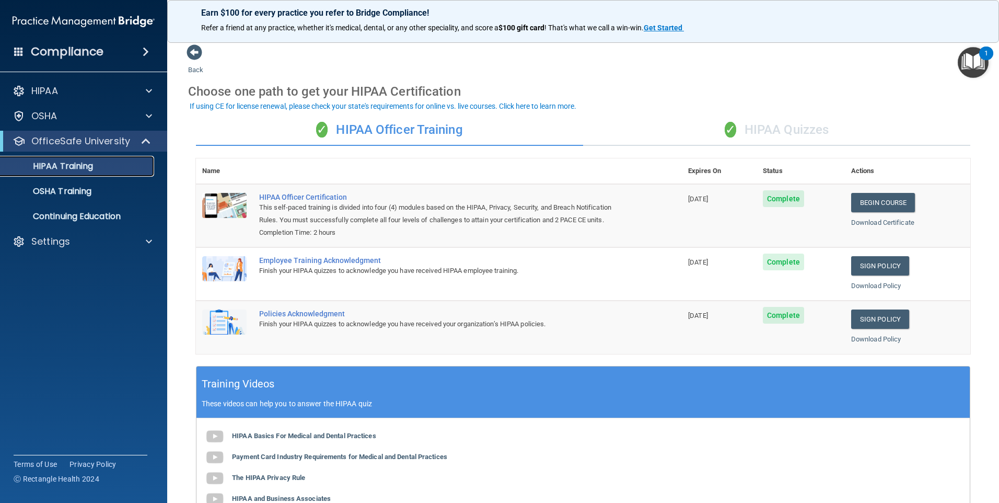
click at [86, 165] on p "HIPAA Training" at bounding box center [50, 166] width 86 height 10
click at [148, 93] on span at bounding box center [149, 91] width 6 height 13
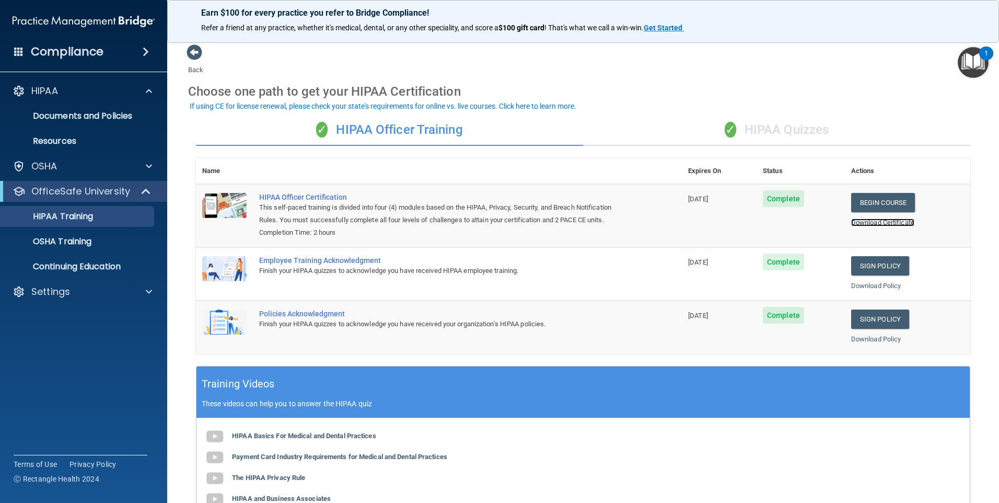
click at [884, 222] on link "Download Certificate" at bounding box center [882, 222] width 63 height 8
click at [100, 271] on p "Continuing Education" at bounding box center [78, 266] width 143 height 10
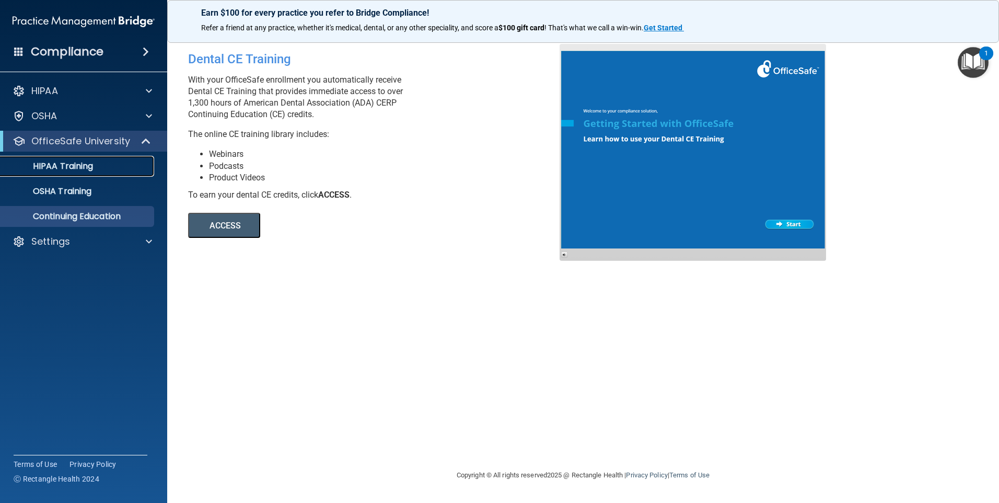
click at [83, 166] on p "HIPAA Training" at bounding box center [50, 166] width 86 height 10
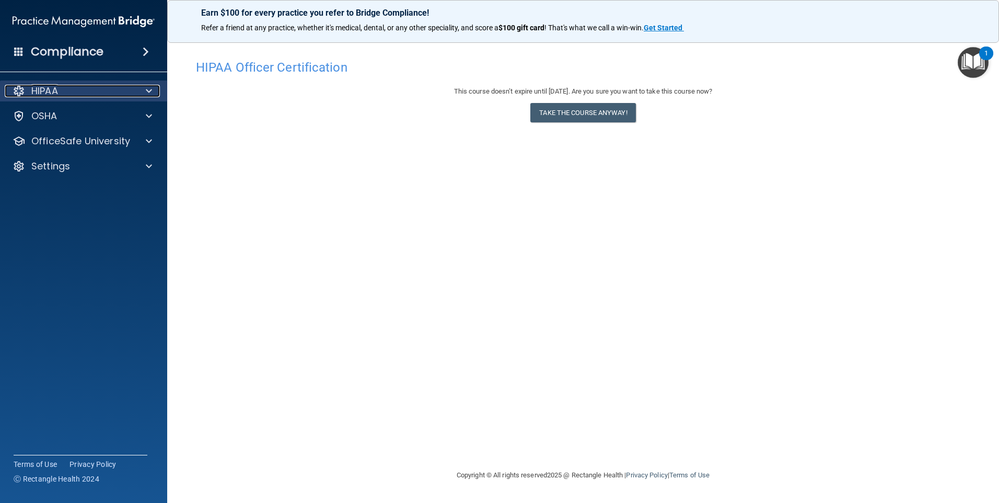
click at [156, 91] on div at bounding box center [147, 91] width 26 height 13
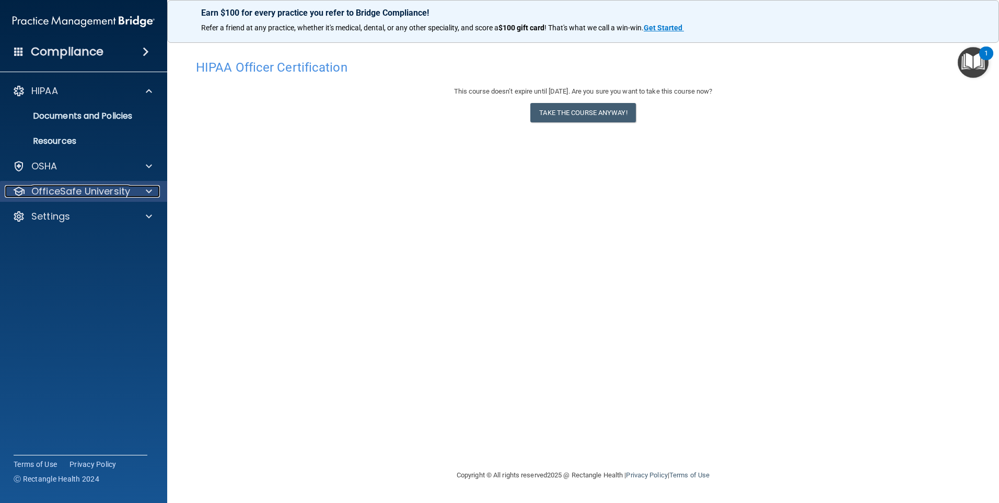
click at [119, 194] on p "OfficeSafe University" at bounding box center [80, 191] width 99 height 13
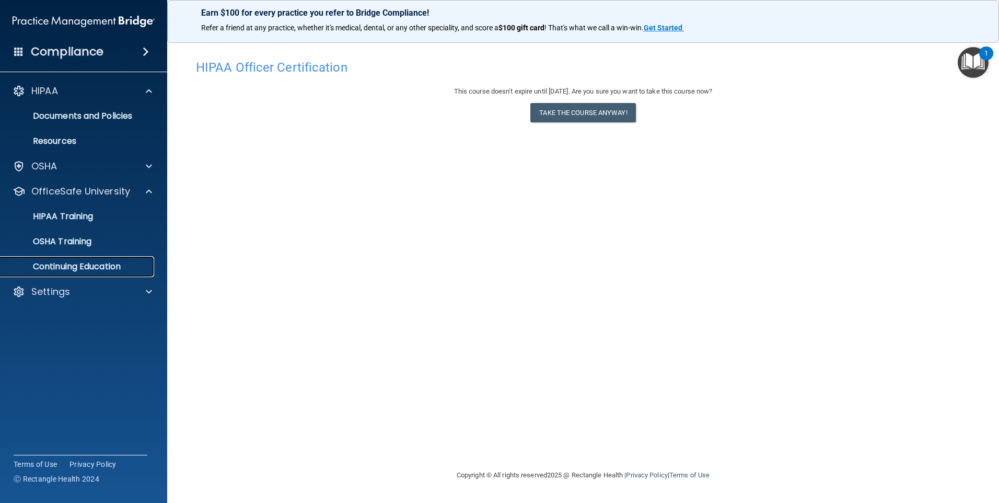
click at [108, 271] on p "Continuing Education" at bounding box center [78, 266] width 143 height 10
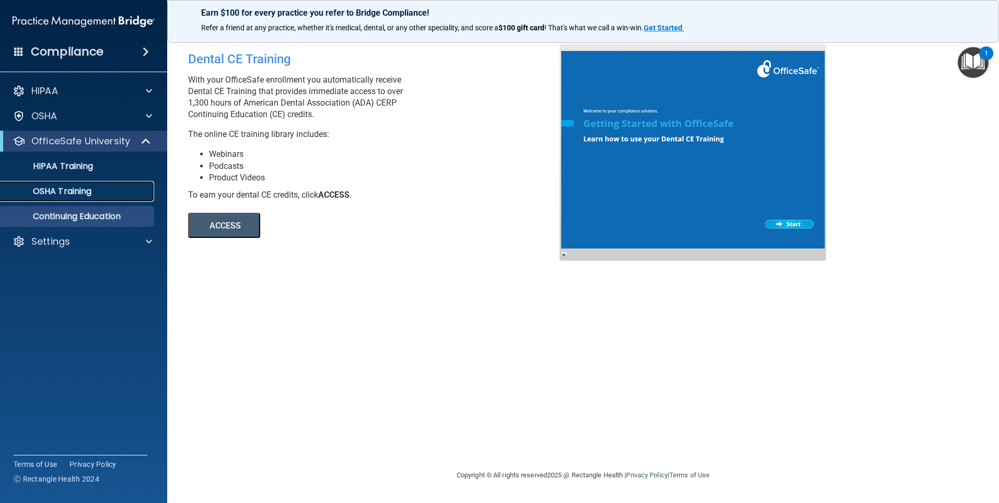
click at [70, 190] on p "OSHA Training" at bounding box center [49, 191] width 85 height 10
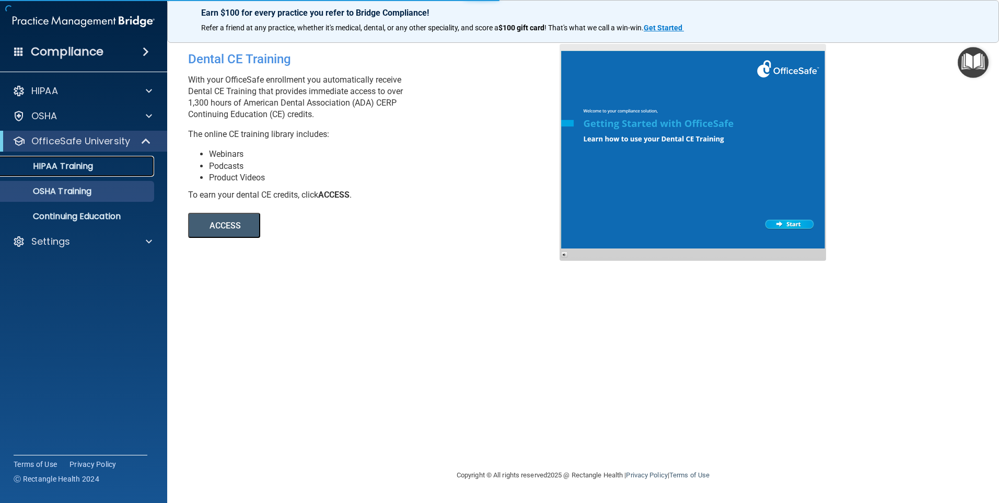
click at [75, 168] on p "HIPAA Training" at bounding box center [50, 166] width 86 height 10
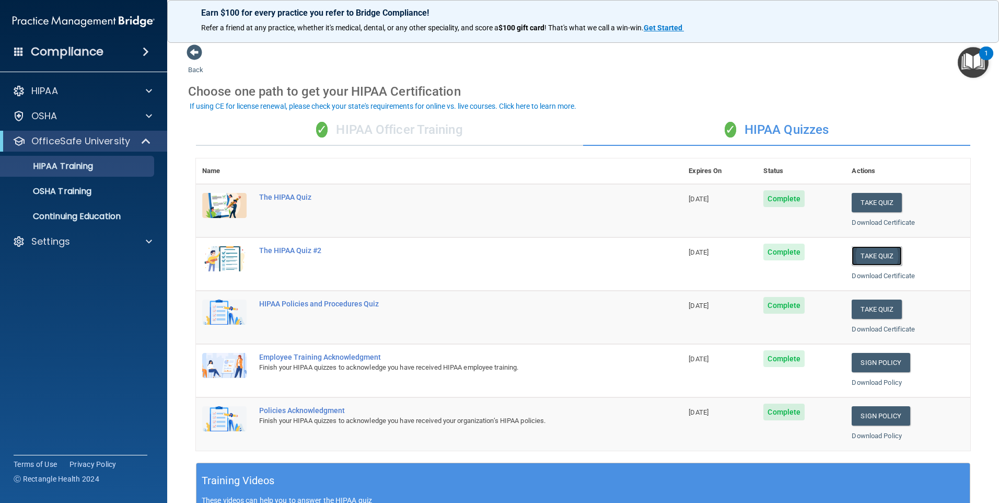
click at [886, 253] on button "Take Quiz" at bounding box center [877, 255] width 50 height 19
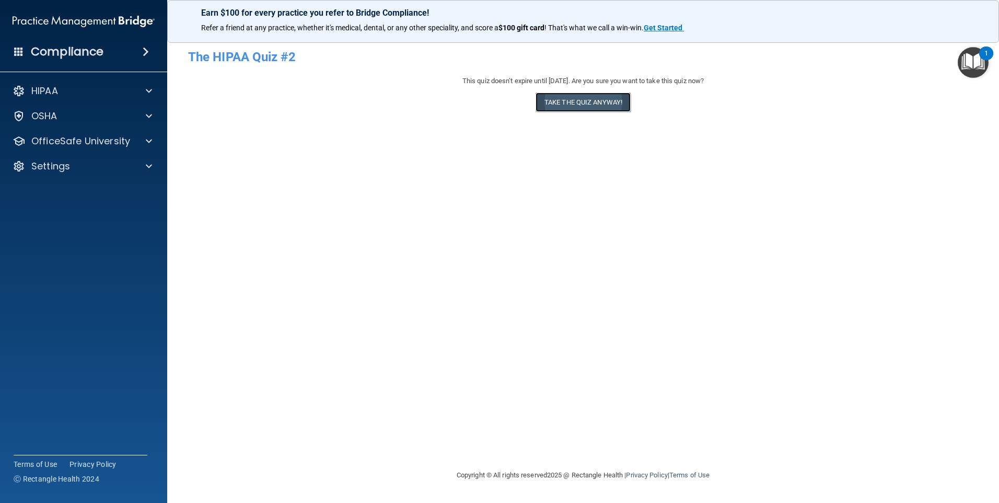
click at [601, 97] on button "Take the quiz anyway!" at bounding box center [583, 102] width 95 height 19
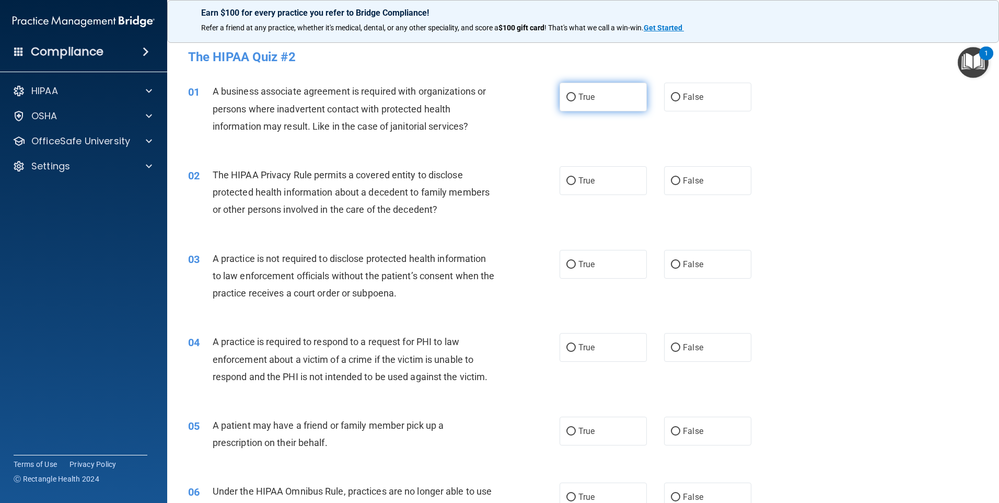
click at [573, 92] on label "True" at bounding box center [603, 97] width 87 height 29
click at [573, 94] on input "True" at bounding box center [571, 98] width 9 height 8
radio input "true"
click at [568, 179] on input "True" at bounding box center [571, 181] width 9 height 8
radio input "true"
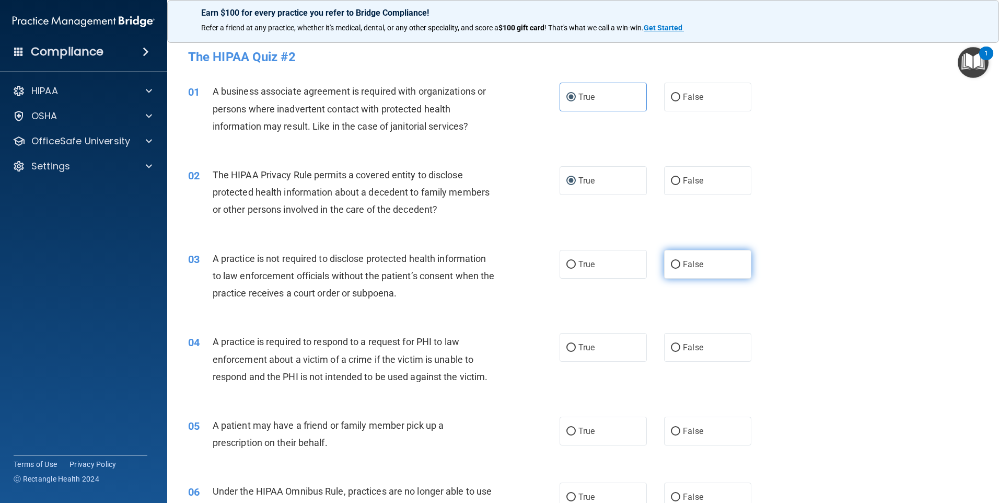
click at [674, 262] on input "False" at bounding box center [675, 265] width 9 height 8
radio input "true"
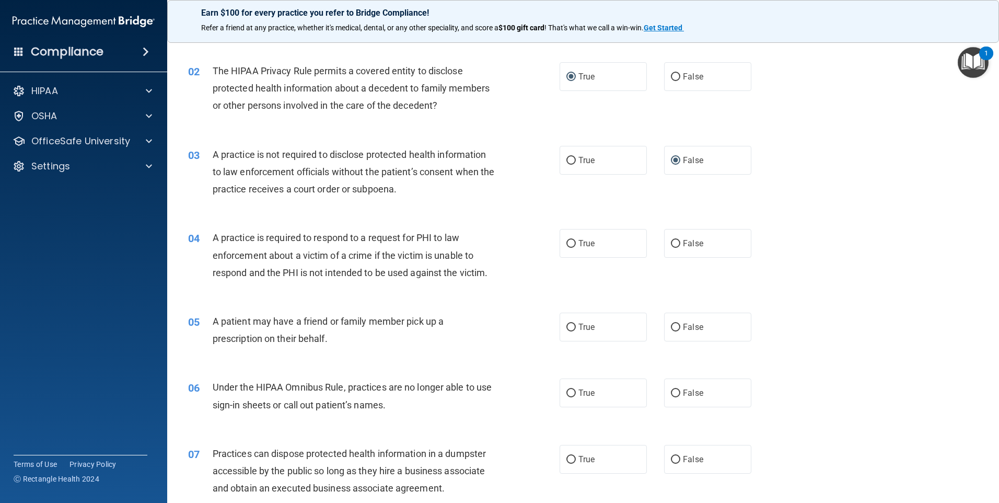
scroll to position [105, 0]
click at [568, 244] on input "True" at bounding box center [571, 243] width 9 height 8
radio input "true"
click at [567, 325] on input "True" at bounding box center [571, 327] width 9 height 8
radio input "true"
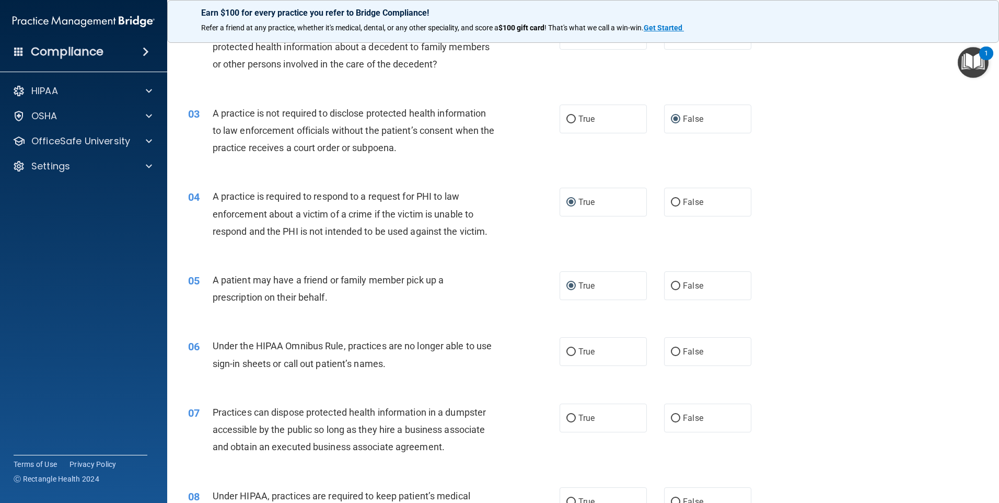
scroll to position [261, 0]
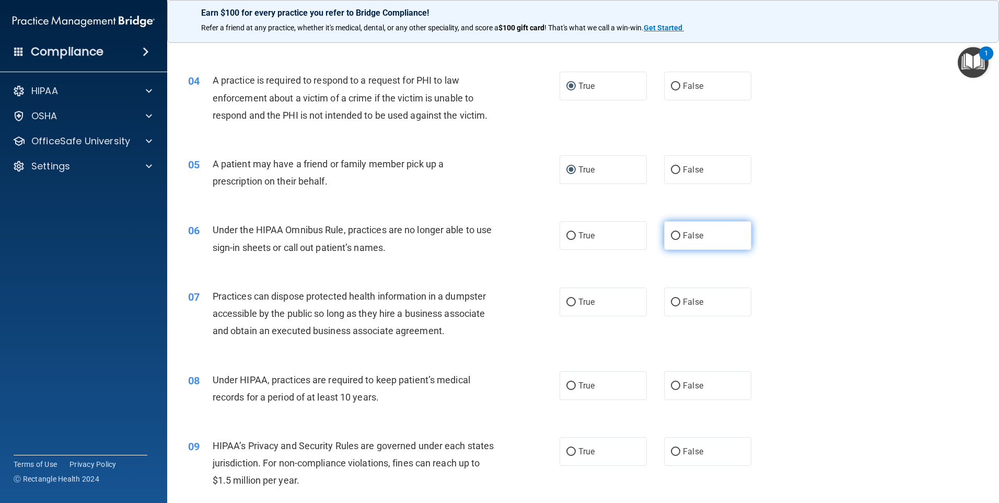
click at [671, 234] on input "False" at bounding box center [675, 236] width 9 height 8
radio input "true"
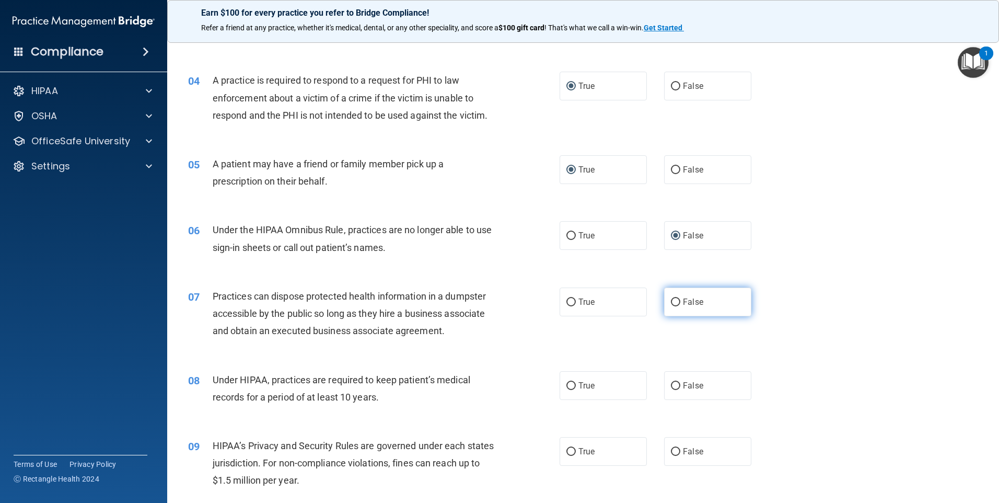
click at [674, 302] on input "False" at bounding box center [675, 302] width 9 height 8
radio input "true"
click at [671, 384] on input "False" at bounding box center [675, 386] width 9 height 8
radio input "true"
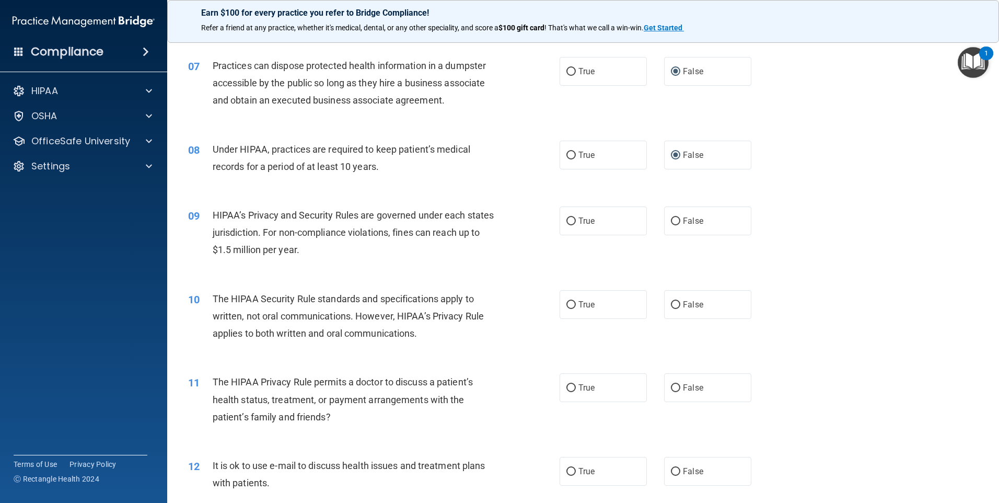
scroll to position [523, 0]
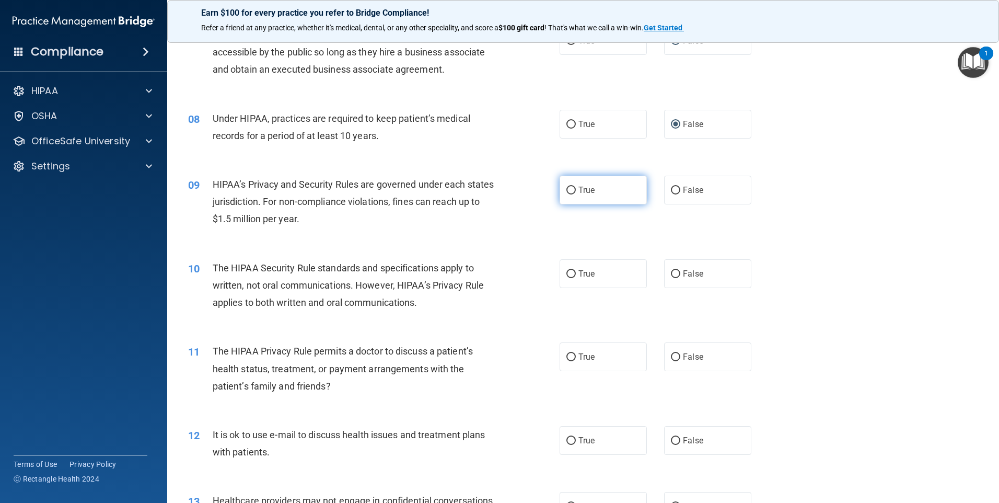
click at [769, 176] on ng-form "09 HIPAA’s Privacy and Security Rules are governed under each states jurisdicti…" at bounding box center [769, 176] width 0 height 0
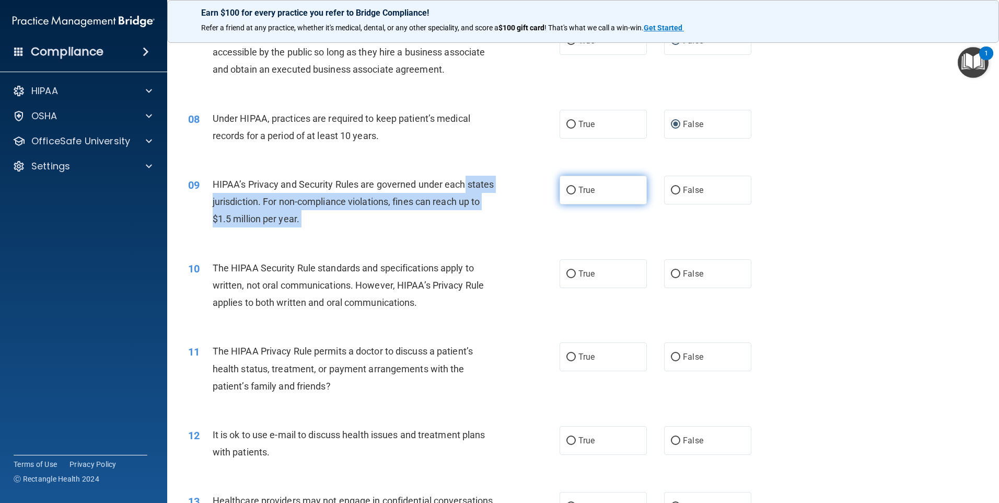
drag, startPoint x: 558, startPoint y: 185, endPoint x: 569, endPoint y: 188, distance: 11.8
click at [572, 188] on label "True" at bounding box center [603, 190] width 87 height 29
click at [572, 188] on input "True" at bounding box center [571, 191] width 9 height 8
radio input "true"
click at [567, 188] on input "True" at bounding box center [571, 191] width 9 height 8
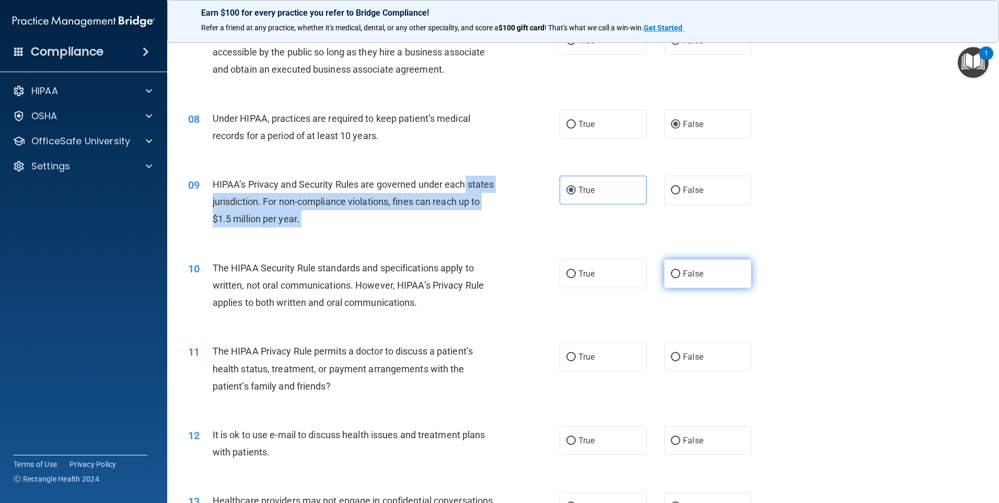
click at [671, 272] on input "False" at bounding box center [675, 274] width 9 height 8
radio input "true"
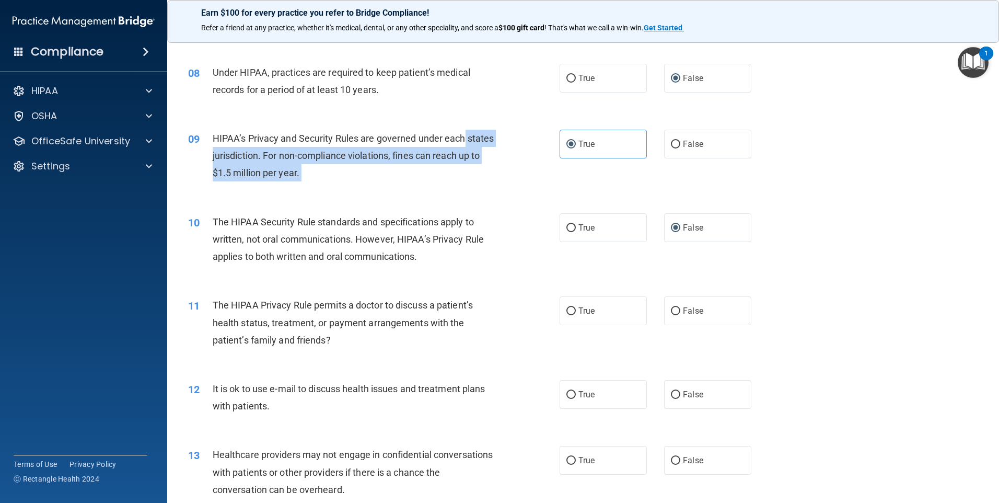
scroll to position [575, 0]
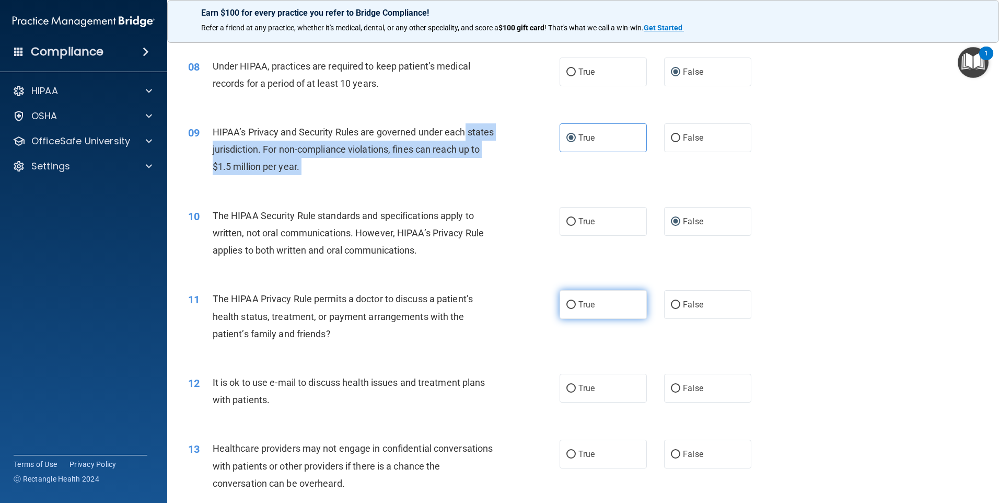
click at [568, 305] on input "True" at bounding box center [571, 305] width 9 height 8
radio input "true"
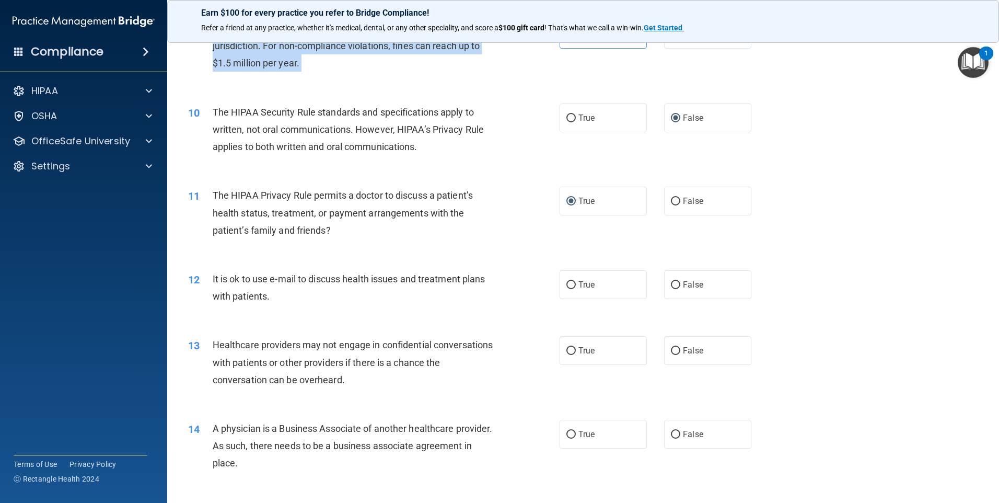
scroll to position [679, 0]
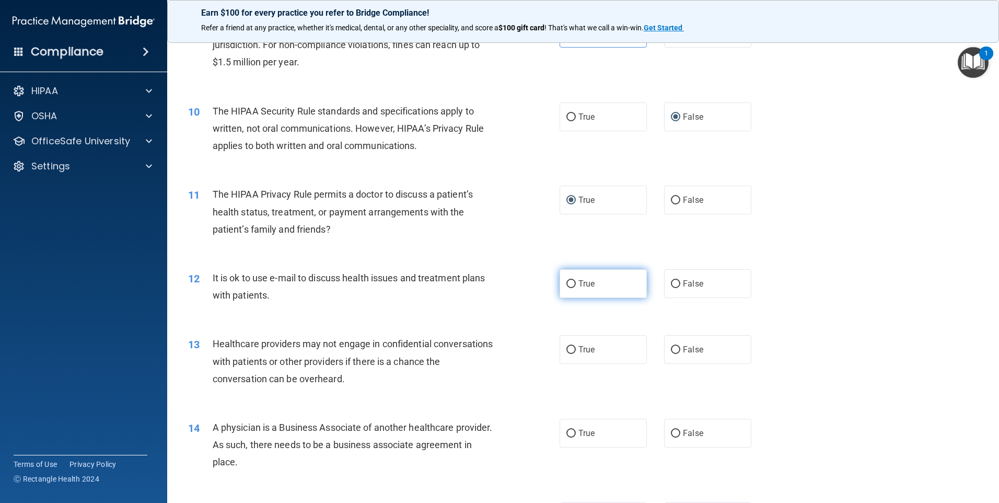
click at [572, 285] on label "True" at bounding box center [603, 283] width 87 height 29
click at [572, 285] on input "True" at bounding box center [571, 284] width 9 height 8
radio input "true"
click at [671, 349] on input "False" at bounding box center [675, 350] width 9 height 8
radio input "true"
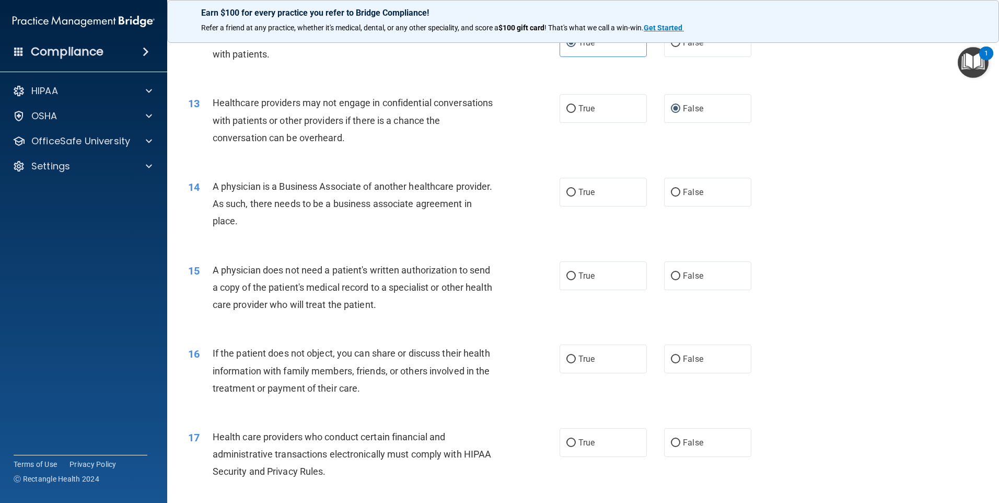
scroll to position [941, 0]
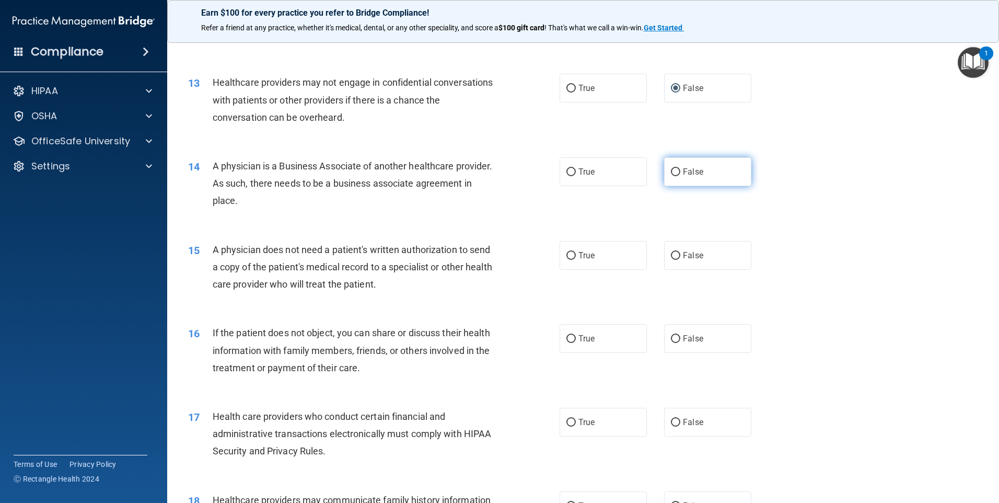
click at [671, 171] on input "False" at bounding box center [675, 172] width 9 height 8
radio input "true"
click at [567, 254] on input "True" at bounding box center [571, 256] width 9 height 8
radio input "true"
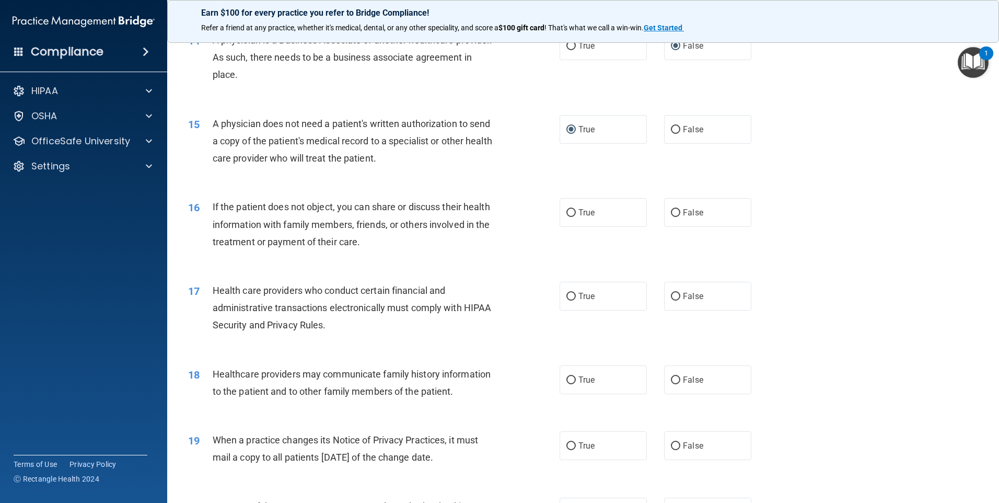
scroll to position [1098, 0]
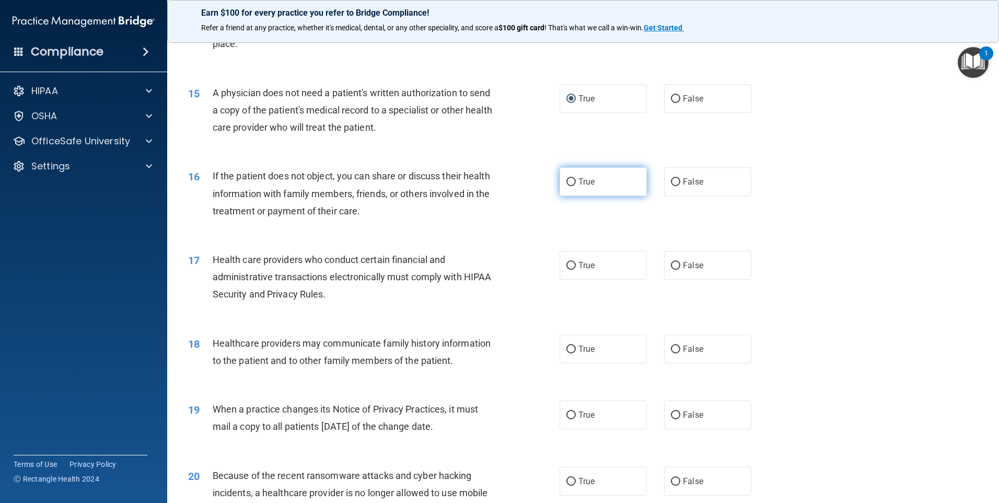
click at [567, 180] on input "True" at bounding box center [571, 182] width 9 height 8
radio input "true"
click at [572, 270] on label "True" at bounding box center [603, 265] width 87 height 29
click at [572, 270] on input "True" at bounding box center [571, 266] width 9 height 8
radio input "true"
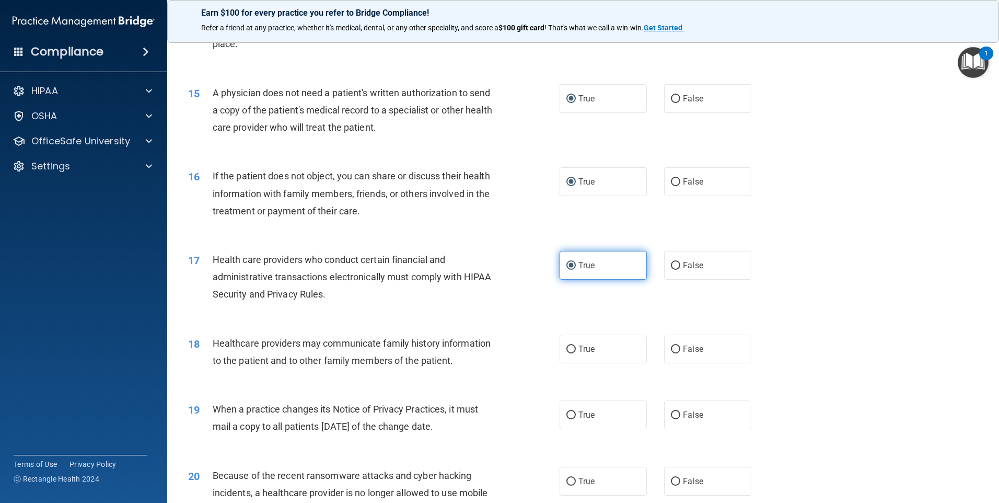
click at [568, 267] on input "True" at bounding box center [571, 266] width 9 height 8
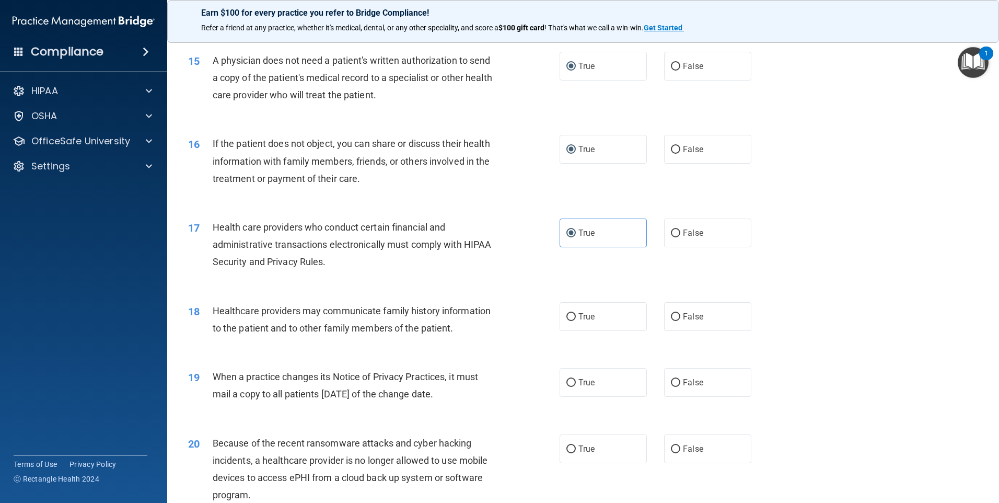
scroll to position [1202, 0]
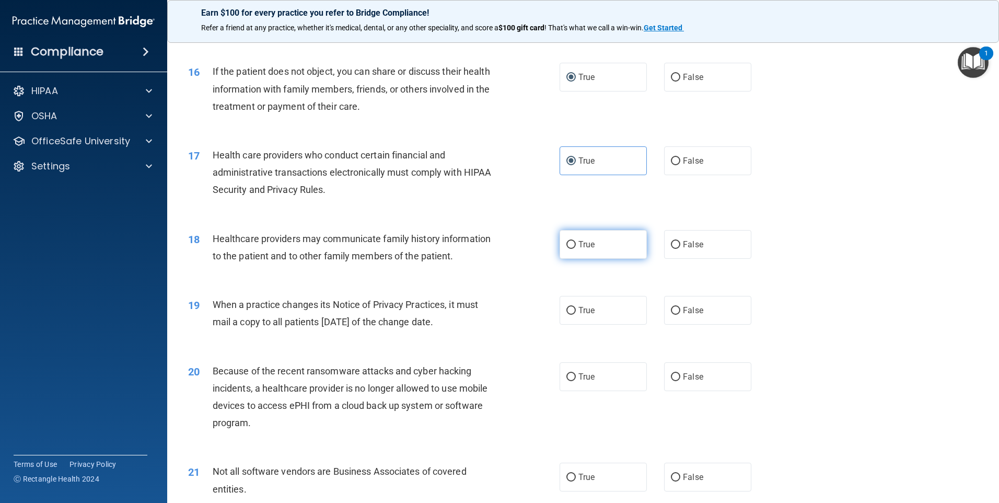
click at [568, 242] on input "True" at bounding box center [571, 245] width 9 height 8
radio input "true"
click at [672, 309] on input "False" at bounding box center [675, 311] width 9 height 8
radio input "true"
click at [570, 372] on label "True" at bounding box center [603, 376] width 87 height 29
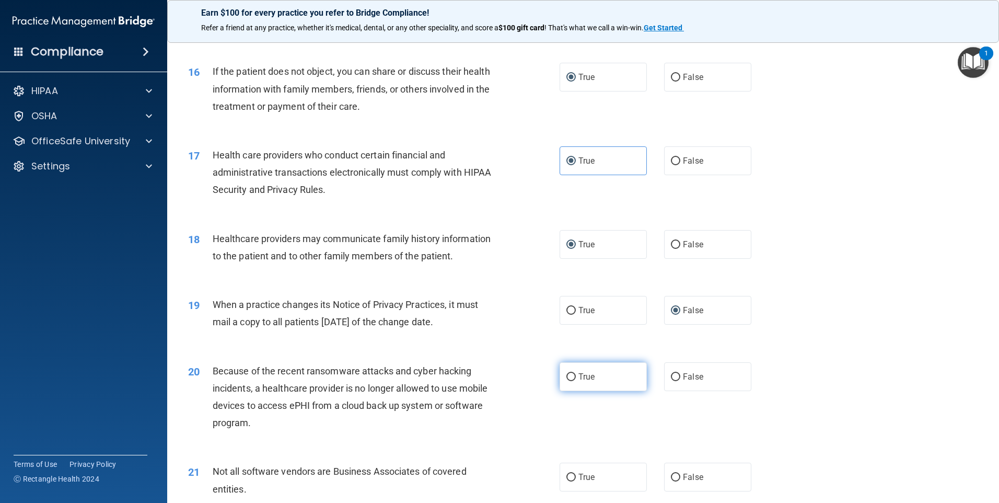
click at [570, 373] on input "True" at bounding box center [571, 377] width 9 height 8
radio input "true"
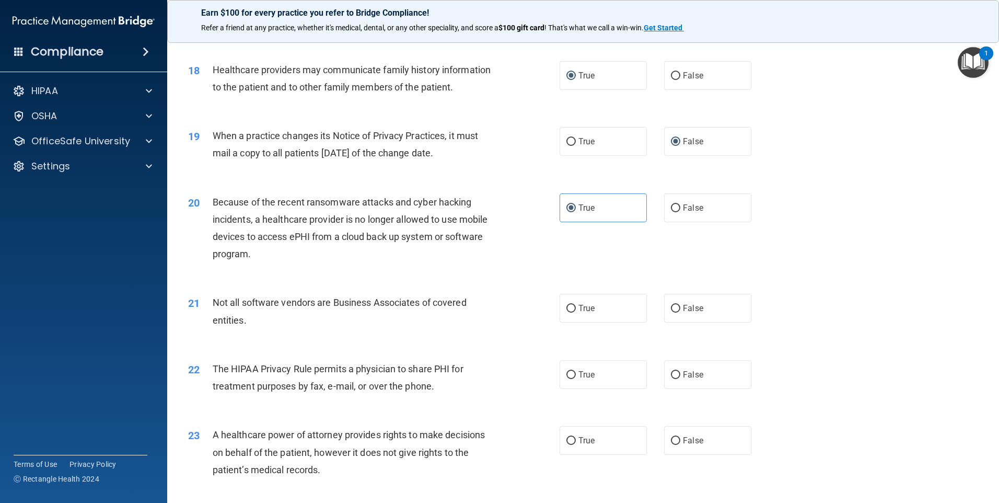
scroll to position [1411, 0]
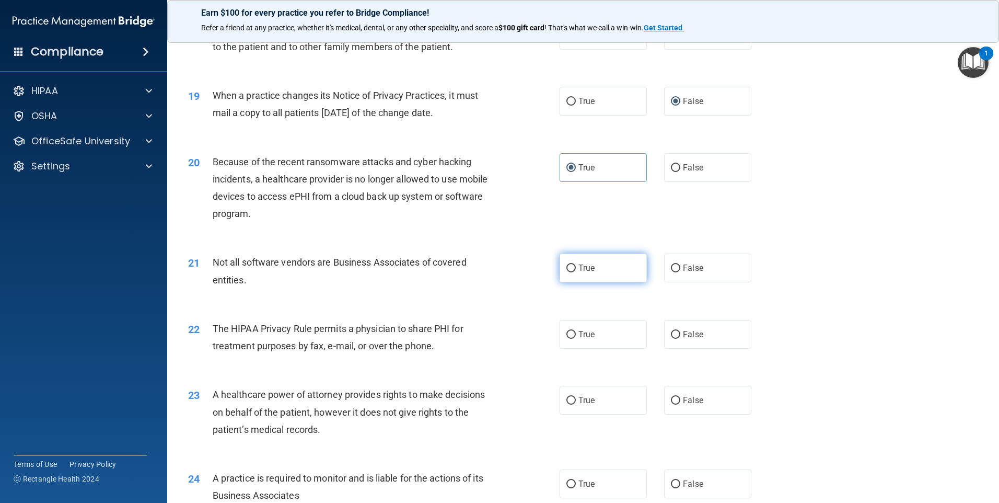
click at [568, 266] on input "True" at bounding box center [571, 268] width 9 height 8
radio input "true"
click at [570, 334] on input "True" at bounding box center [571, 335] width 9 height 8
radio input "true"
click at [672, 404] on input "False" at bounding box center [675, 401] width 9 height 8
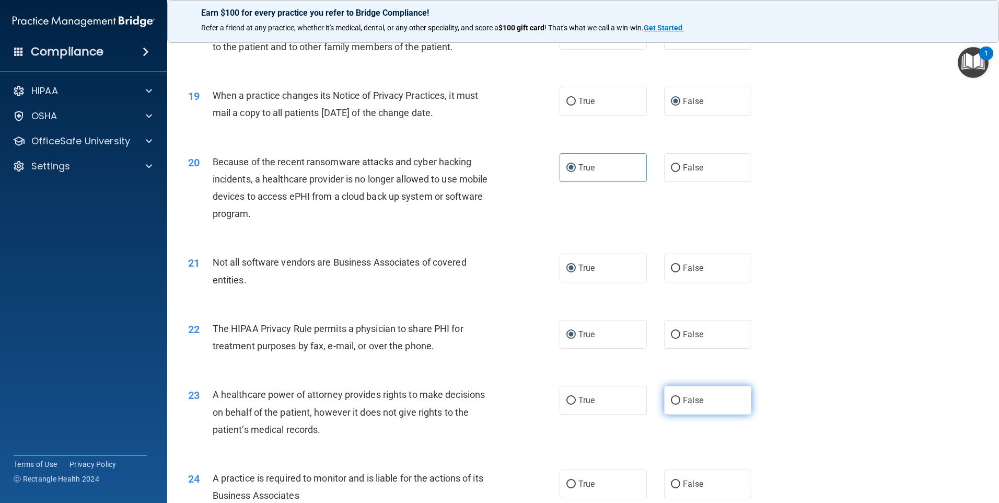
radio input "true"
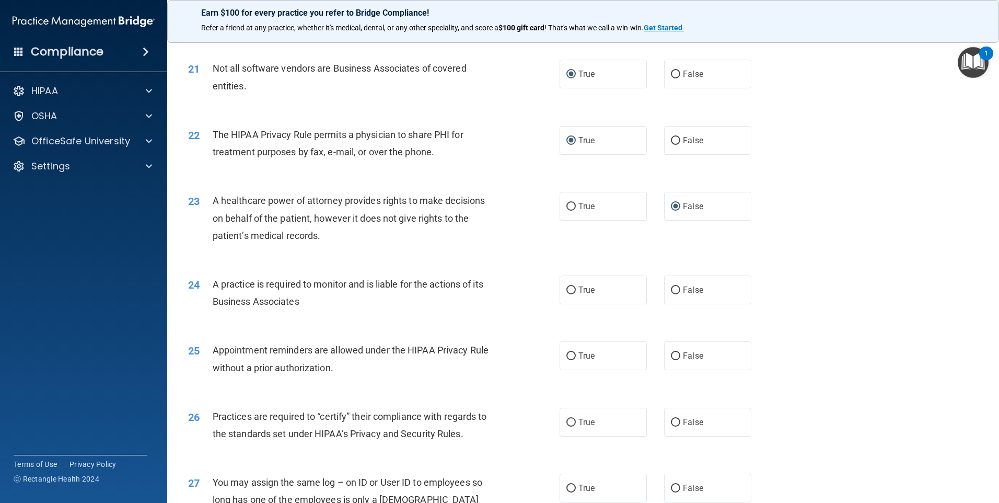
scroll to position [1620, 0]
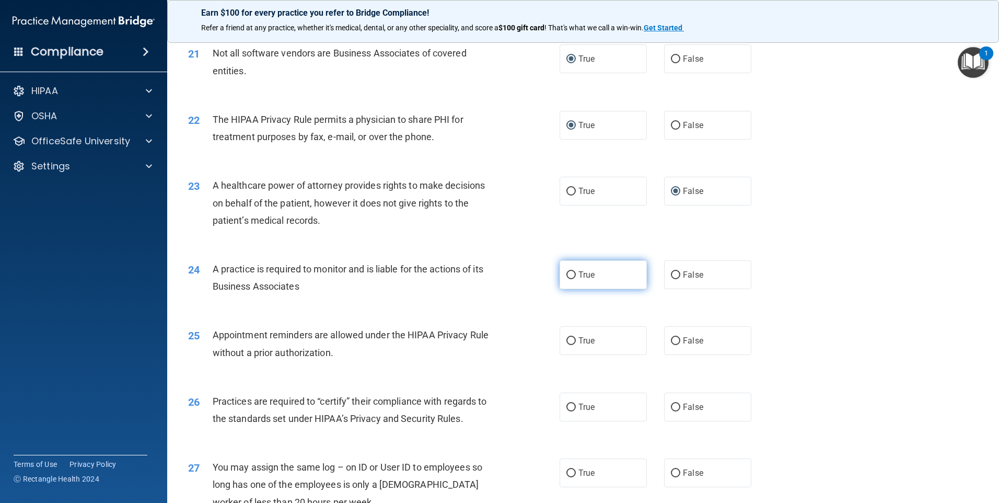
click at [568, 276] on input "True" at bounding box center [571, 275] width 9 height 8
radio input "true"
click at [567, 340] on input "True" at bounding box center [571, 341] width 9 height 8
radio input "true"
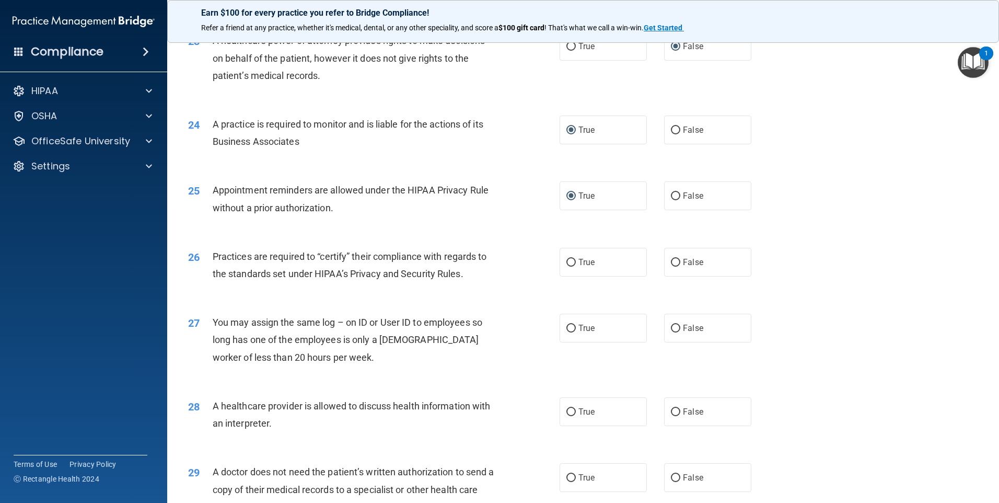
scroll to position [1829, 0]
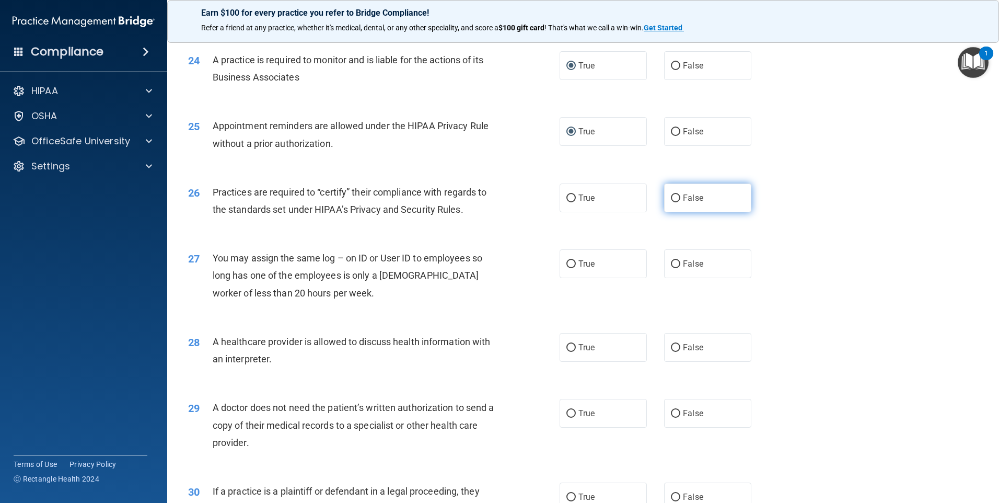
click at [666, 200] on label "False" at bounding box center [707, 197] width 87 height 29
click at [671, 200] on input "False" at bounding box center [675, 198] width 9 height 8
radio input "true"
click at [672, 266] on input "False" at bounding box center [675, 264] width 9 height 8
radio input "true"
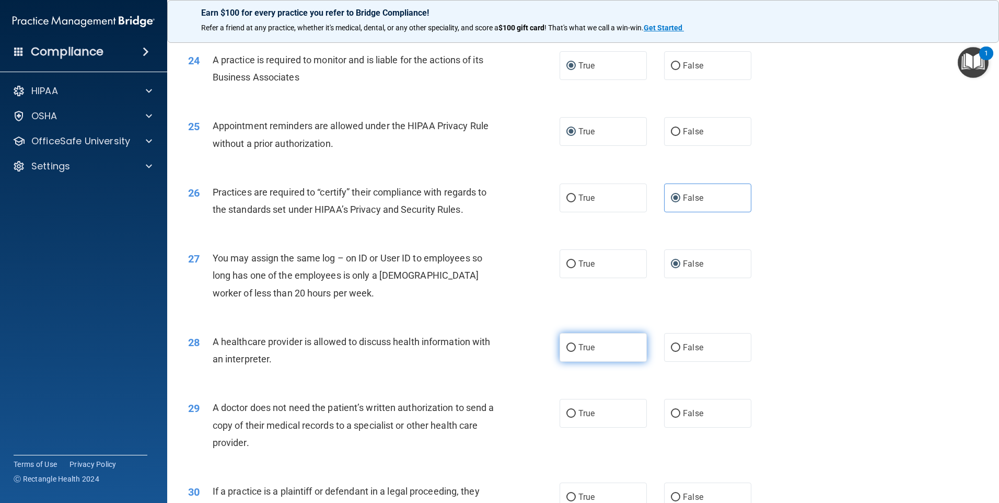
click at [570, 348] on input "True" at bounding box center [571, 348] width 9 height 8
radio input "true"
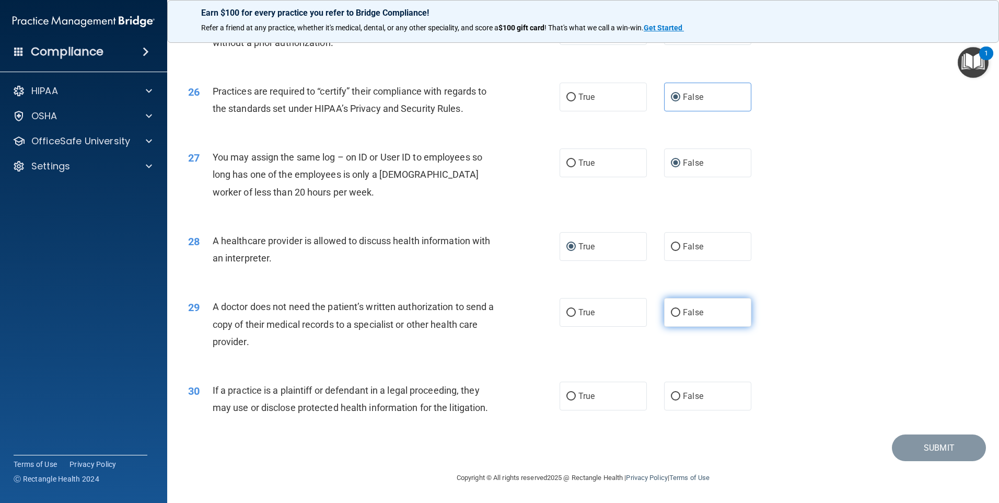
click at [671, 309] on input "False" at bounding box center [675, 313] width 9 height 8
radio input "true"
click at [569, 312] on input "True" at bounding box center [571, 313] width 9 height 8
radio input "true"
radio input "false"
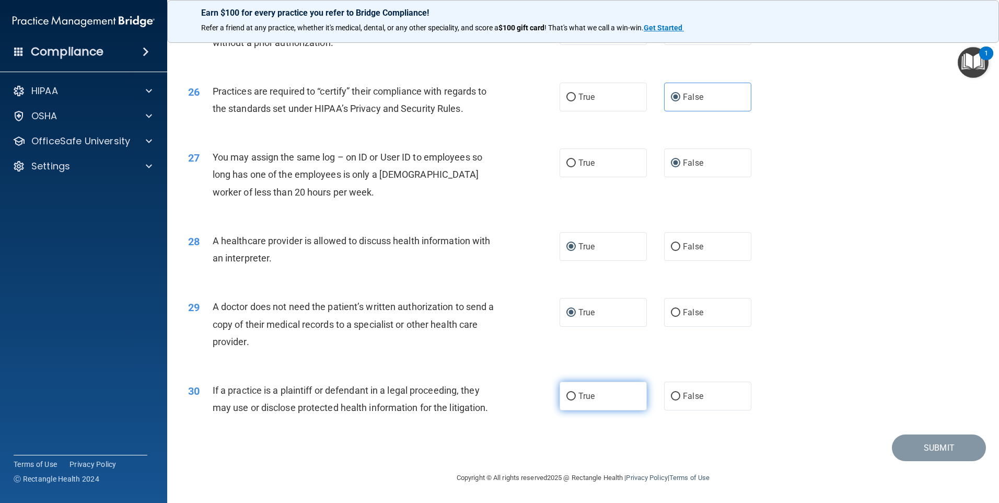
click at [570, 394] on input "True" at bounding box center [571, 397] width 9 height 8
radio input "true"
click at [923, 448] on button "Submit" at bounding box center [939, 447] width 94 height 27
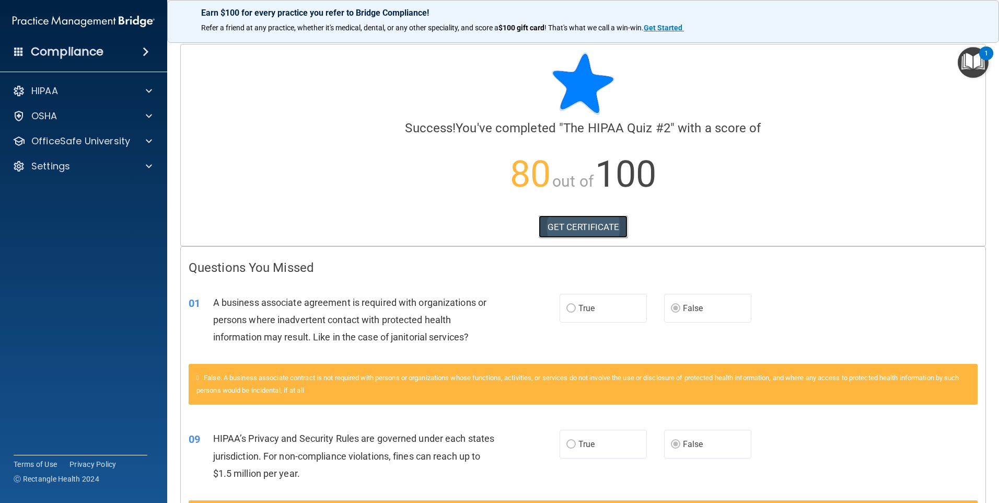
click at [577, 226] on link "GET CERTIFICATE" at bounding box center [583, 226] width 89 height 23
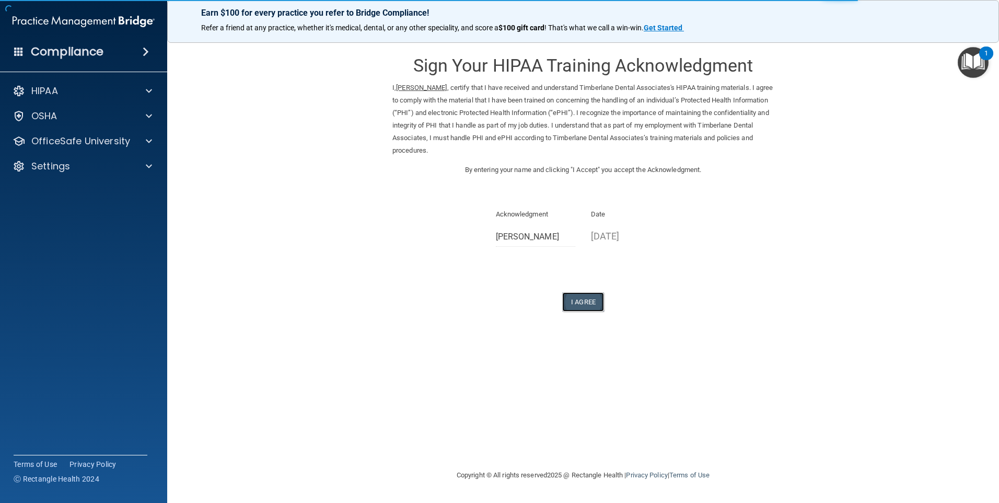
click at [594, 304] on button "I Agree" at bounding box center [583, 301] width 42 height 19
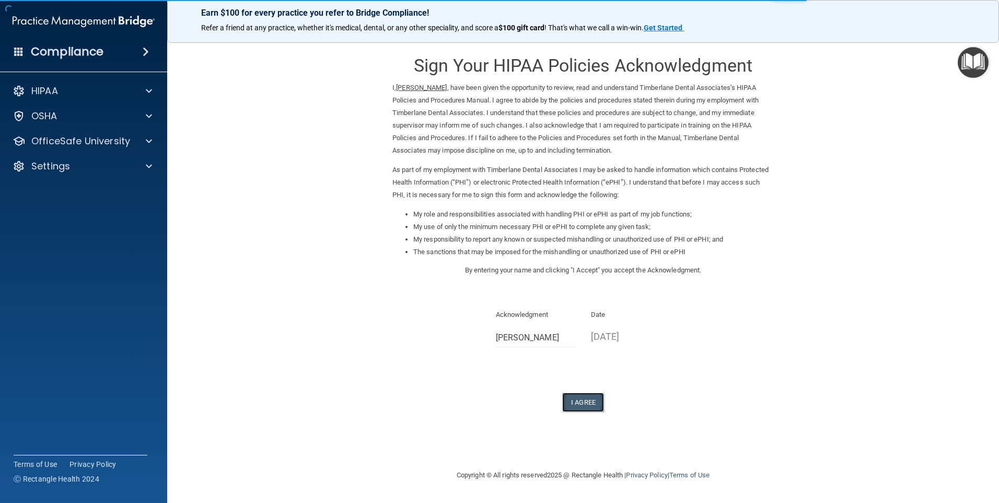
click at [584, 406] on button "I Agree" at bounding box center [583, 402] width 42 height 19
